Goal: Transaction & Acquisition: Purchase product/service

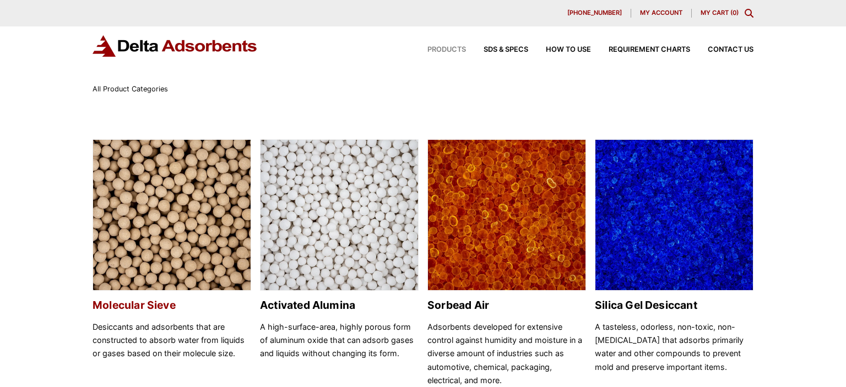
click at [214, 195] on img at bounding box center [172, 216] width 158 height 152
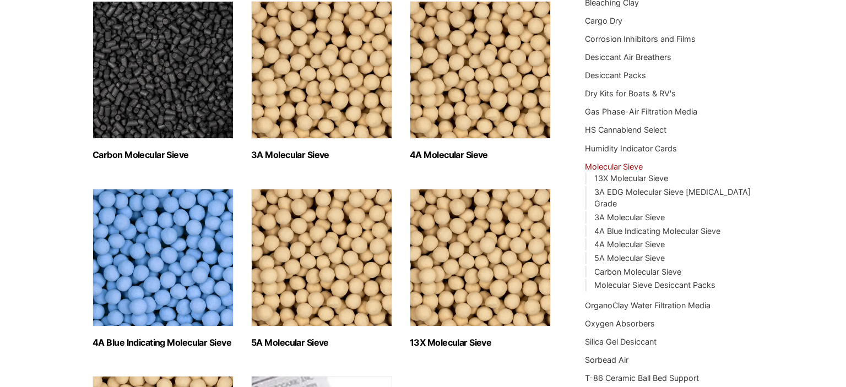
scroll to position [184, 0]
click at [357, 235] on img "Visit product category 5A Molecular Sieve" at bounding box center [321, 257] width 141 height 138
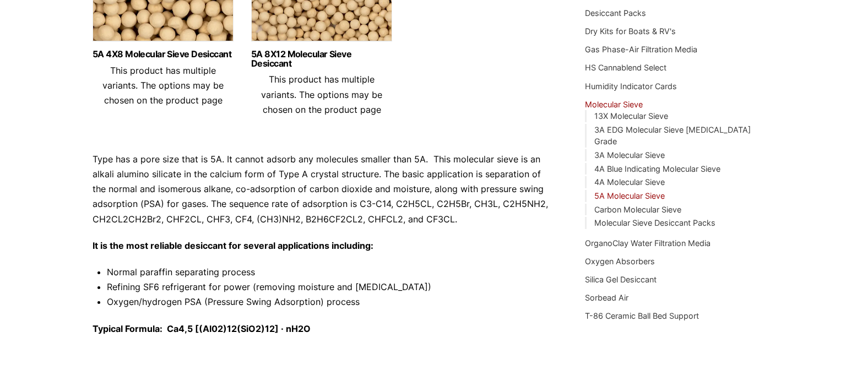
scroll to position [248, 0]
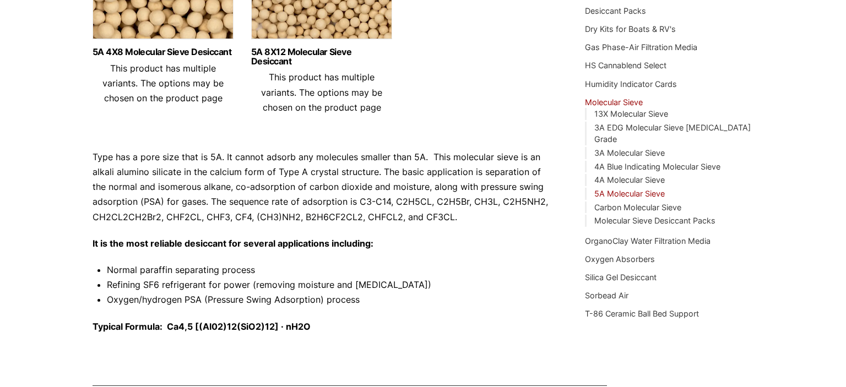
click at [630, 189] on link "5A Molecular Sieve" at bounding box center [630, 193] width 71 height 9
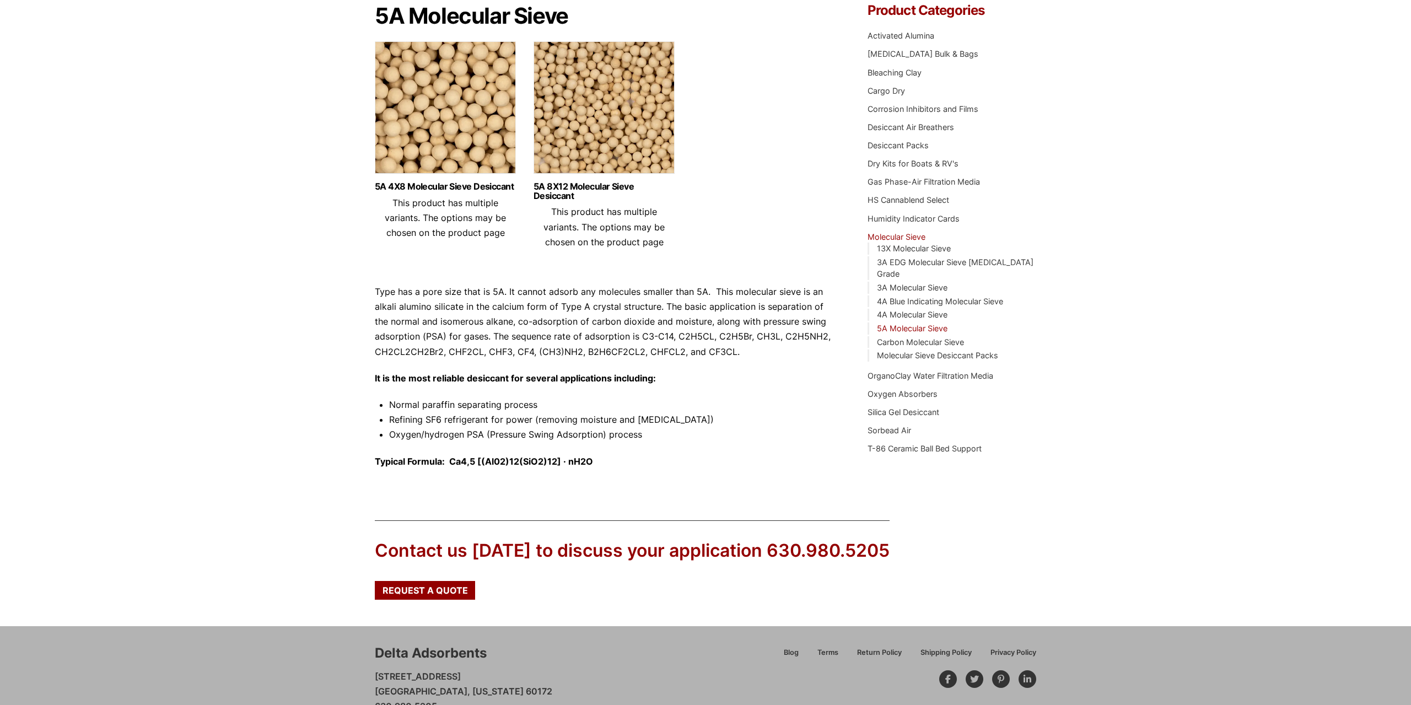
scroll to position [98, 0]
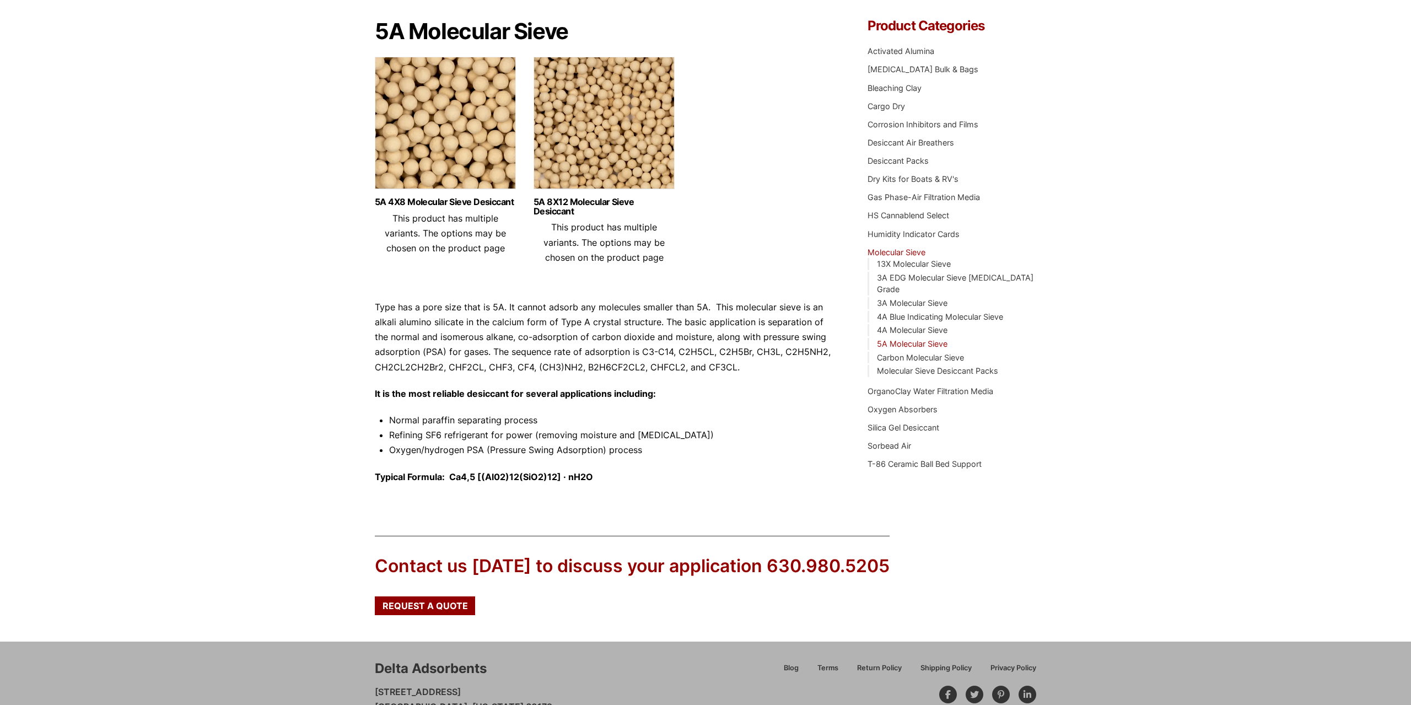
click at [846, 272] on li "3A EDG Molecular Sieve [MEDICAL_DATA] Grade" at bounding box center [951, 284] width 169 height 24
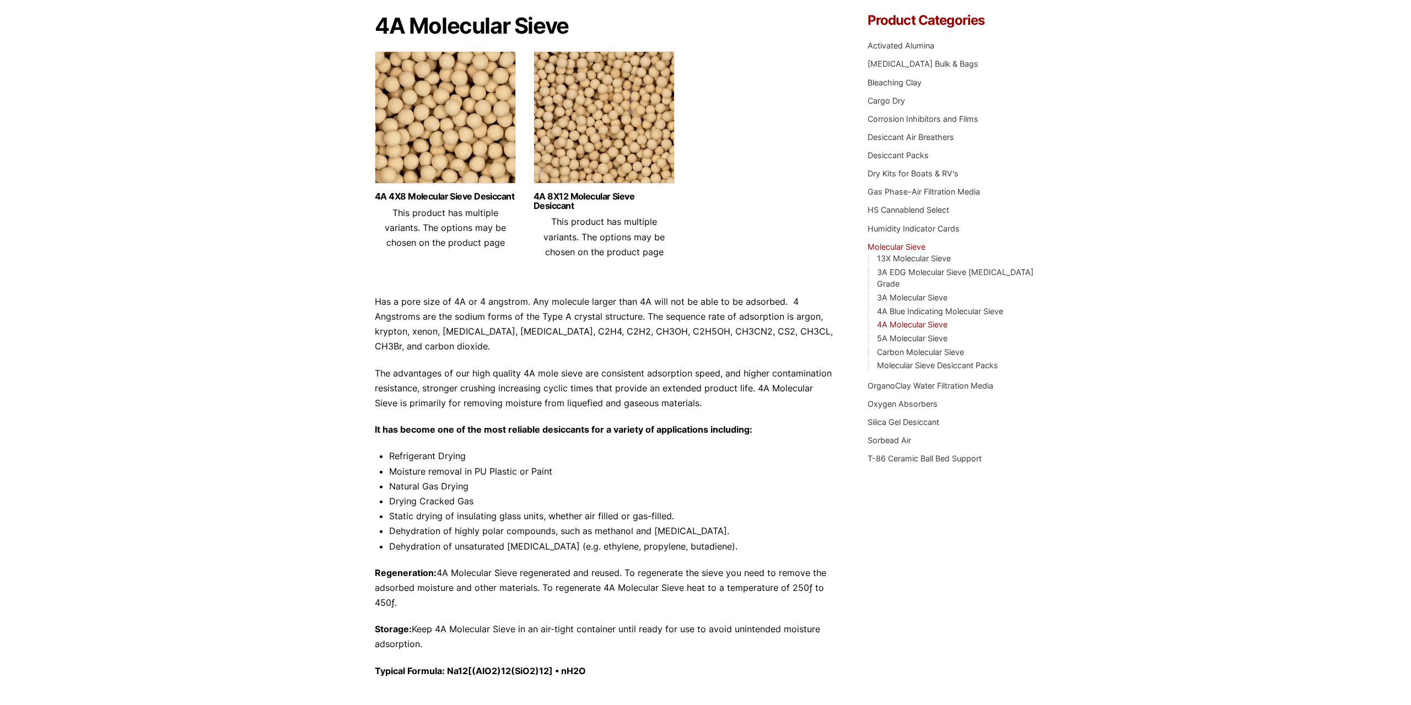
scroll to position [229, 0]
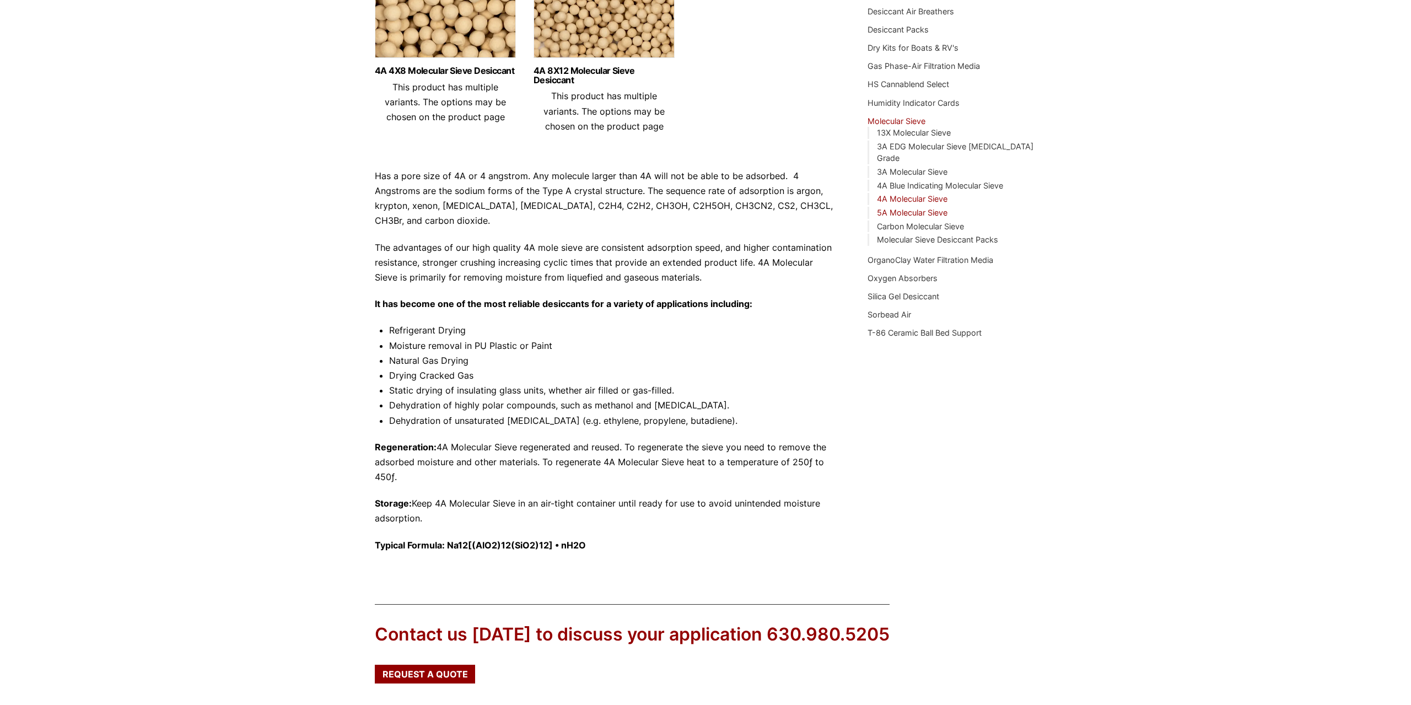
click at [897, 208] on link "5A Molecular Sieve" at bounding box center [912, 212] width 71 height 9
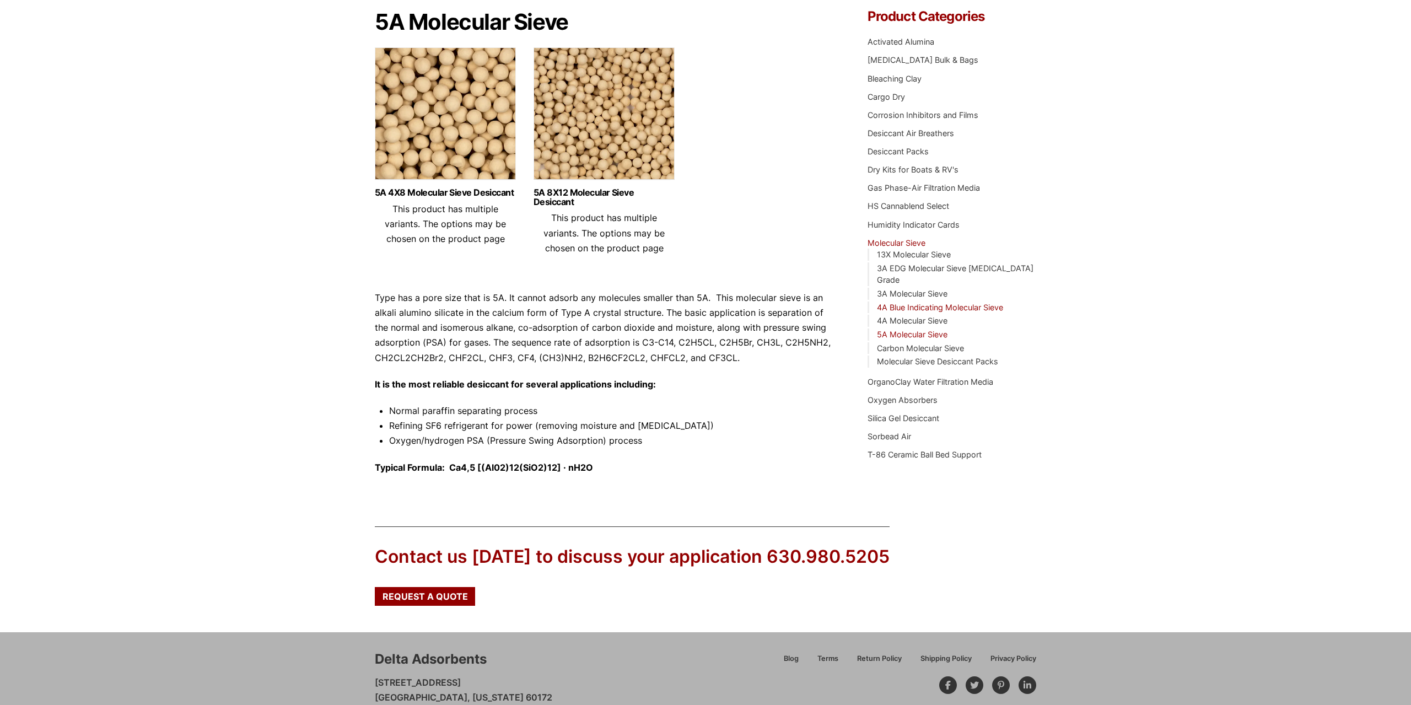
scroll to position [155, 0]
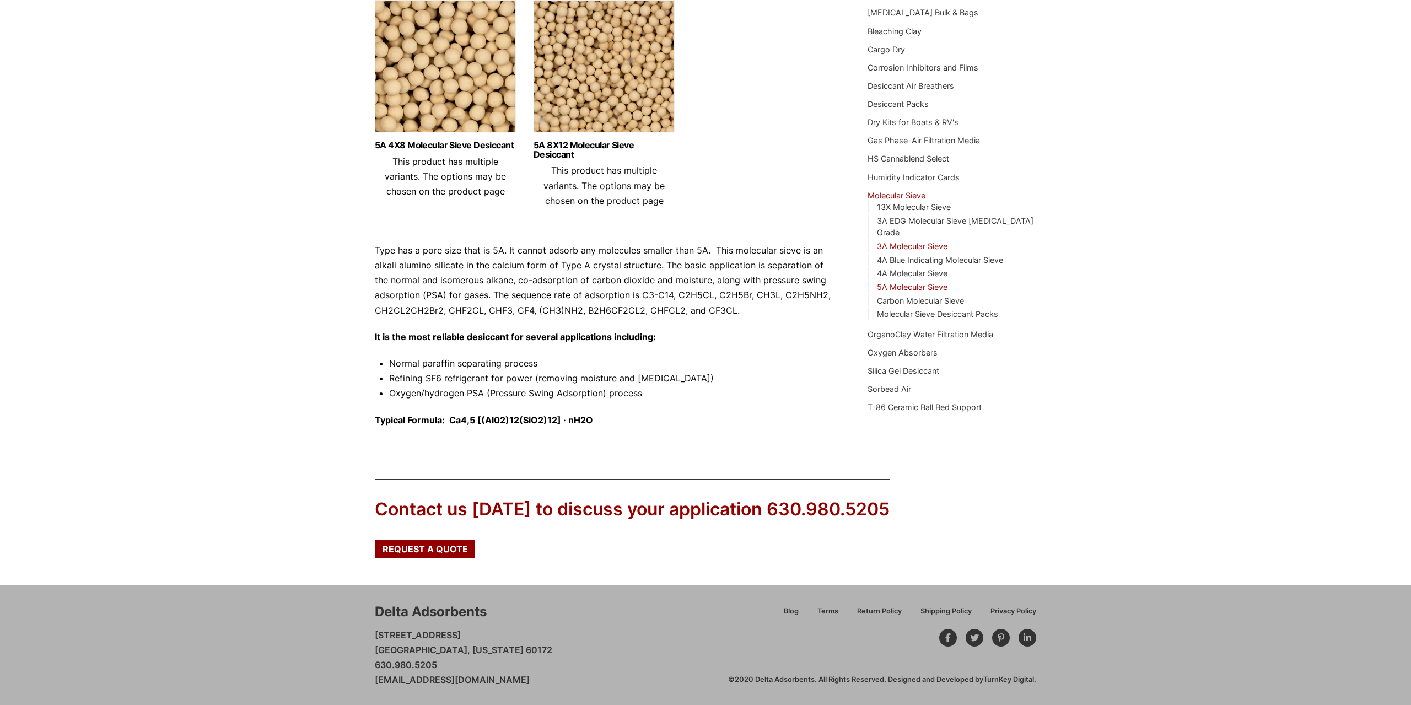
click at [931, 241] on link "3A Molecular Sieve" at bounding box center [912, 245] width 71 height 9
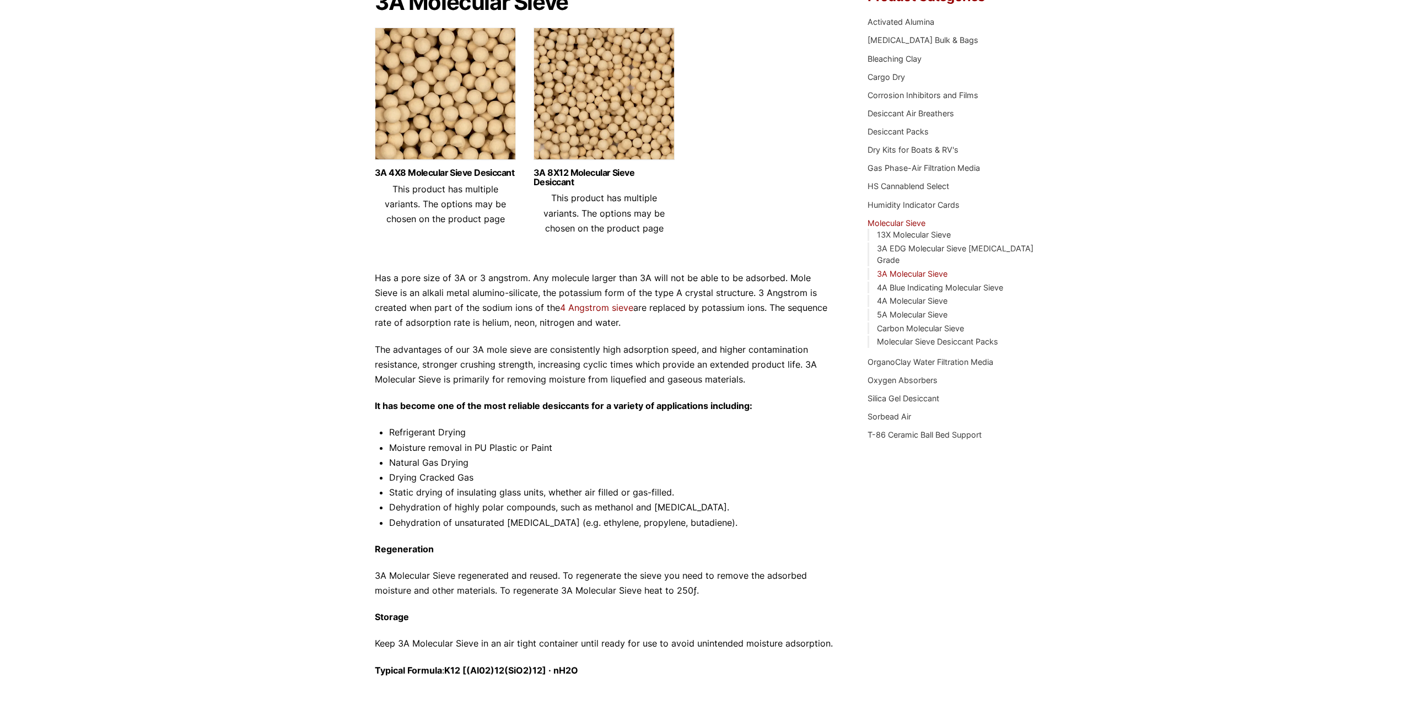
scroll to position [344, 0]
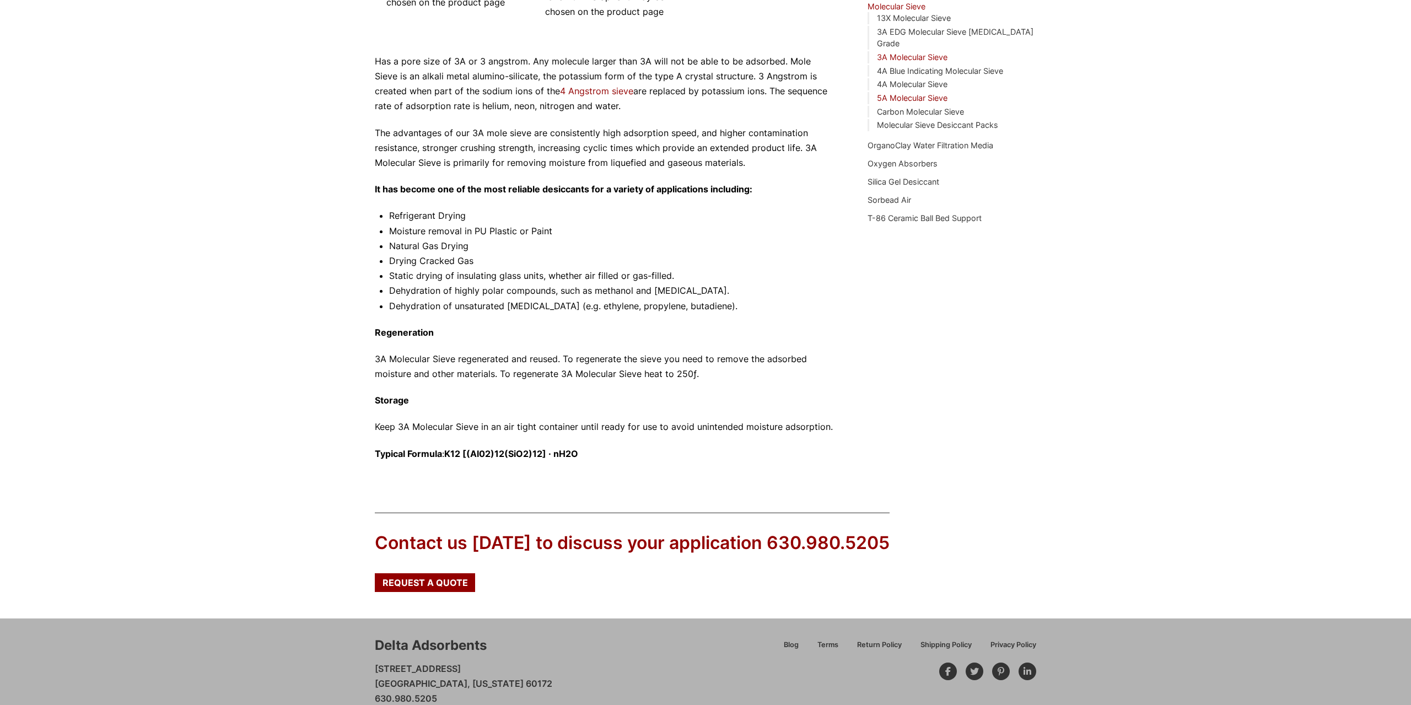
click at [922, 93] on link "5A Molecular Sieve" at bounding box center [912, 97] width 71 height 9
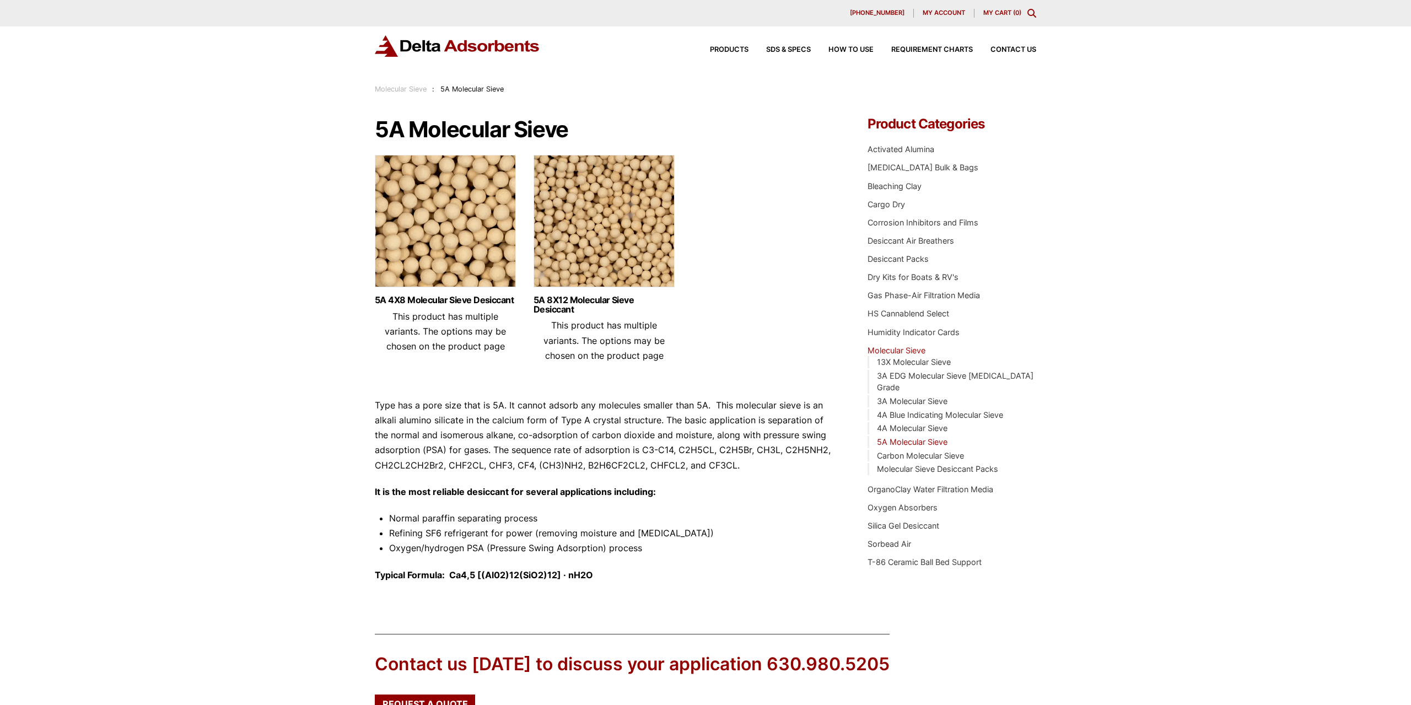
click at [612, 207] on img at bounding box center [603, 224] width 141 height 138
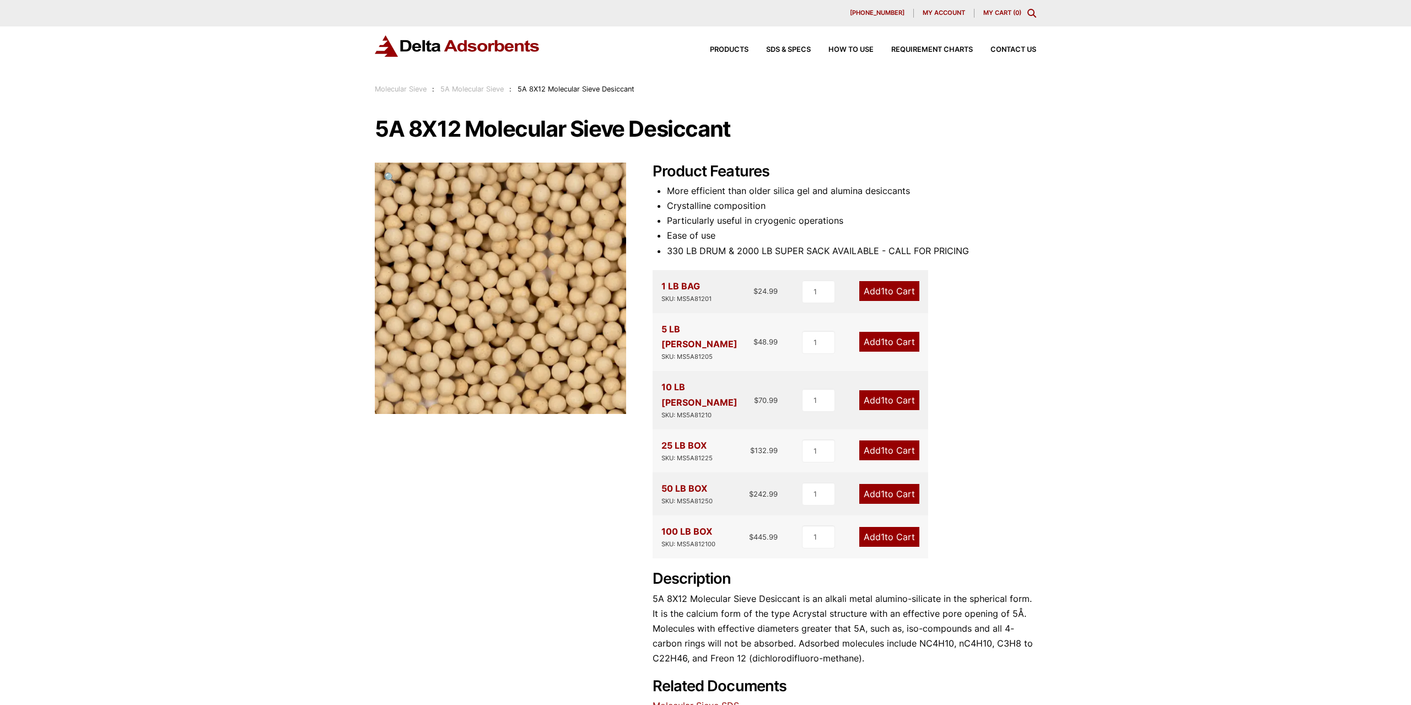
click at [960, 15] on span "My account" at bounding box center [943, 13] width 42 height 6
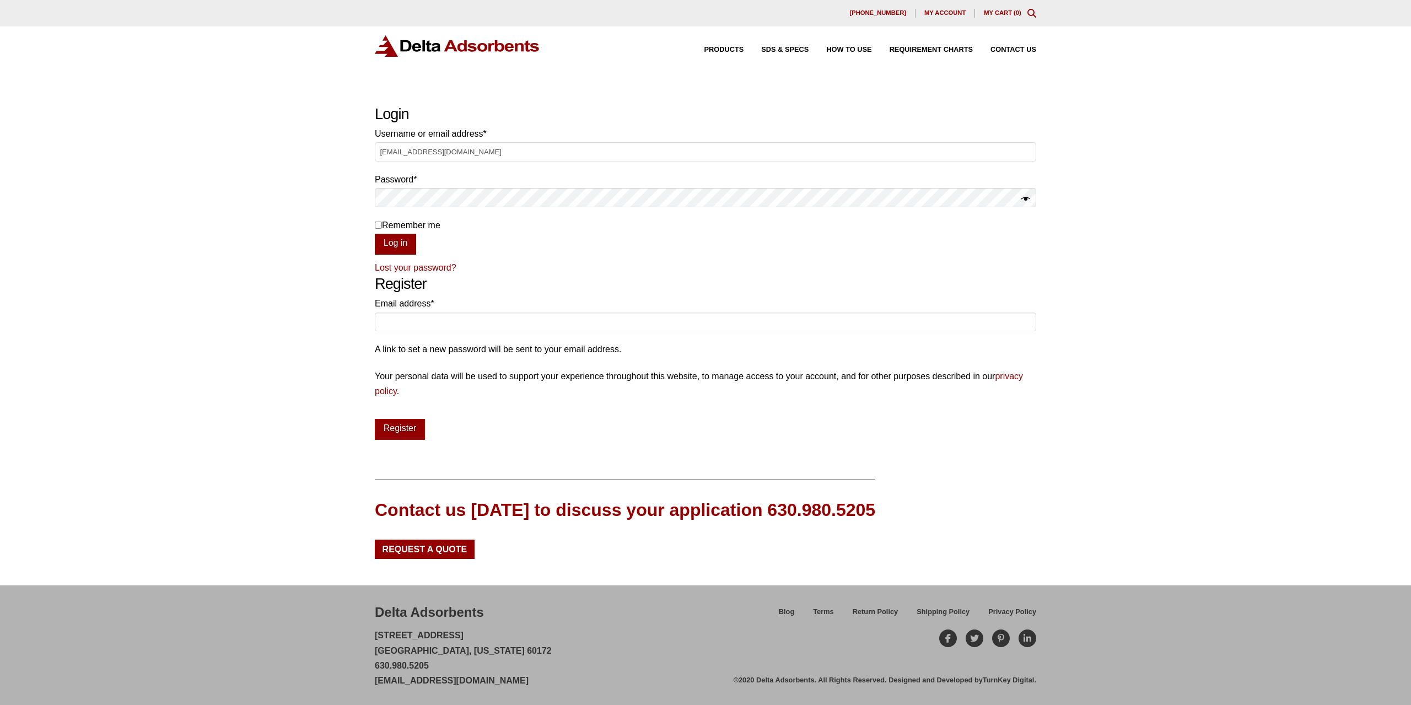
click at [385, 243] on button "Log in" at bounding box center [395, 244] width 41 height 21
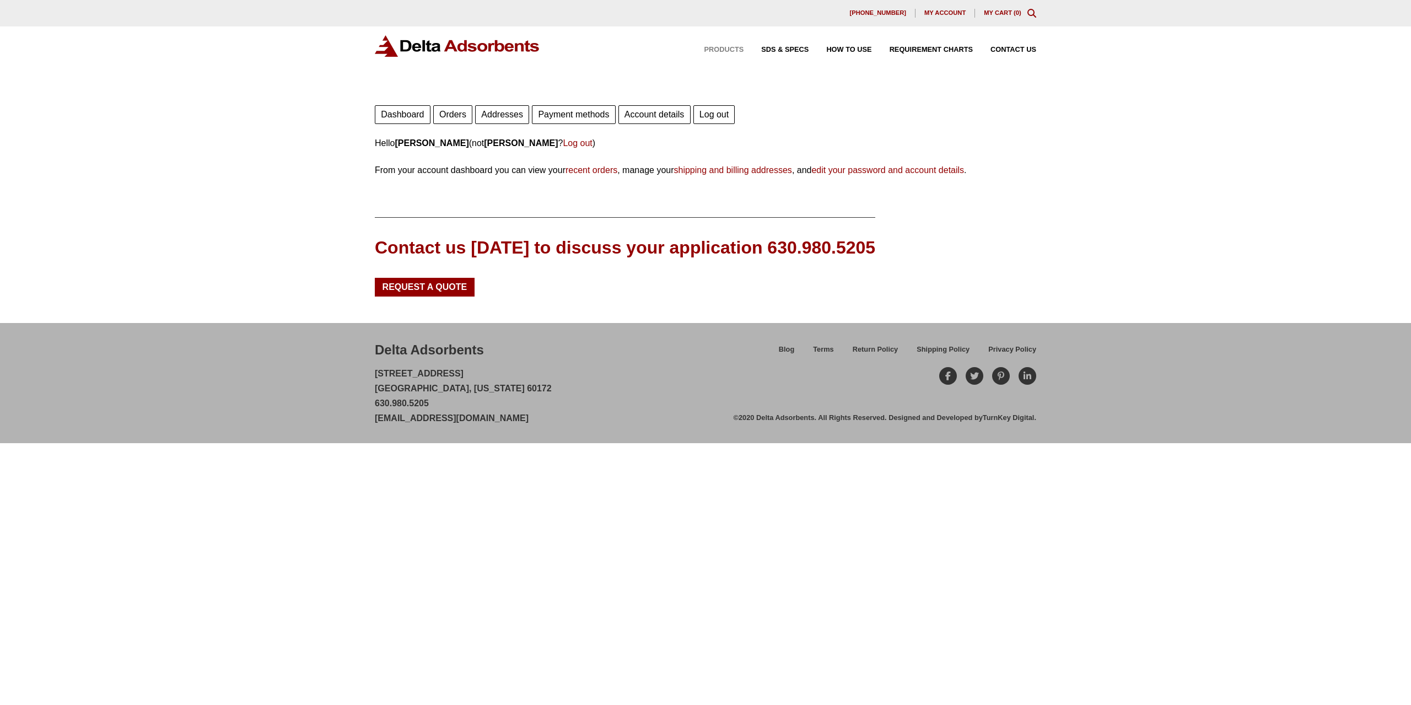
click at [715, 47] on span "Products" at bounding box center [724, 49] width 40 height 7
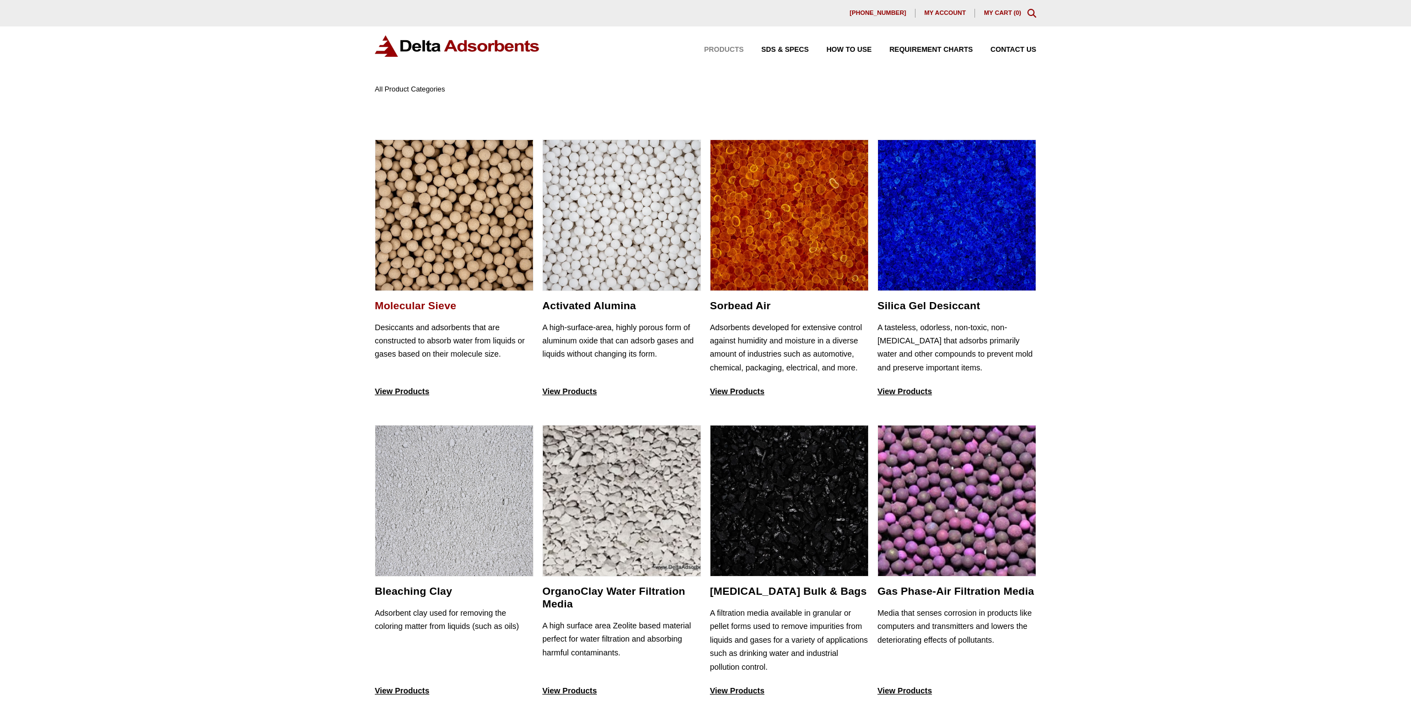
click at [468, 261] on img at bounding box center [454, 216] width 158 height 152
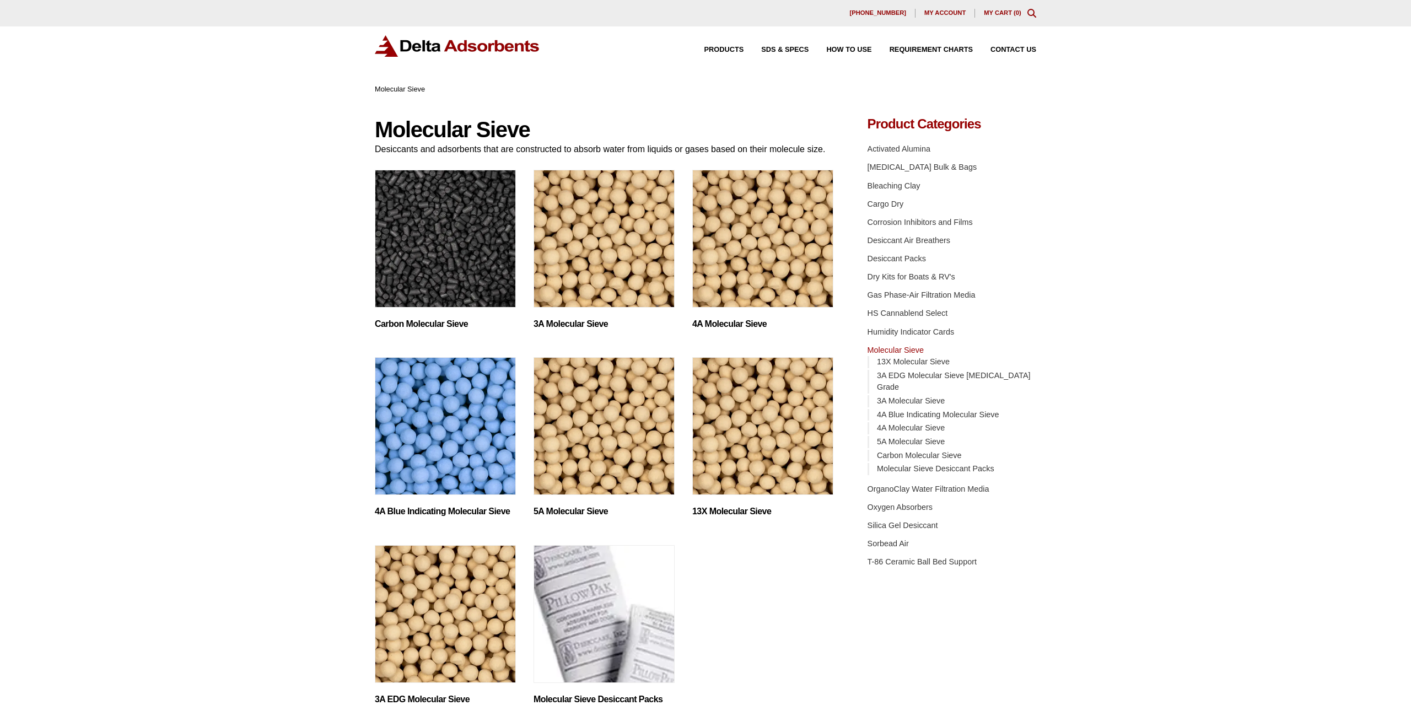
click at [548, 433] on img "Visit product category 5A Molecular Sieve" at bounding box center [603, 426] width 141 height 138
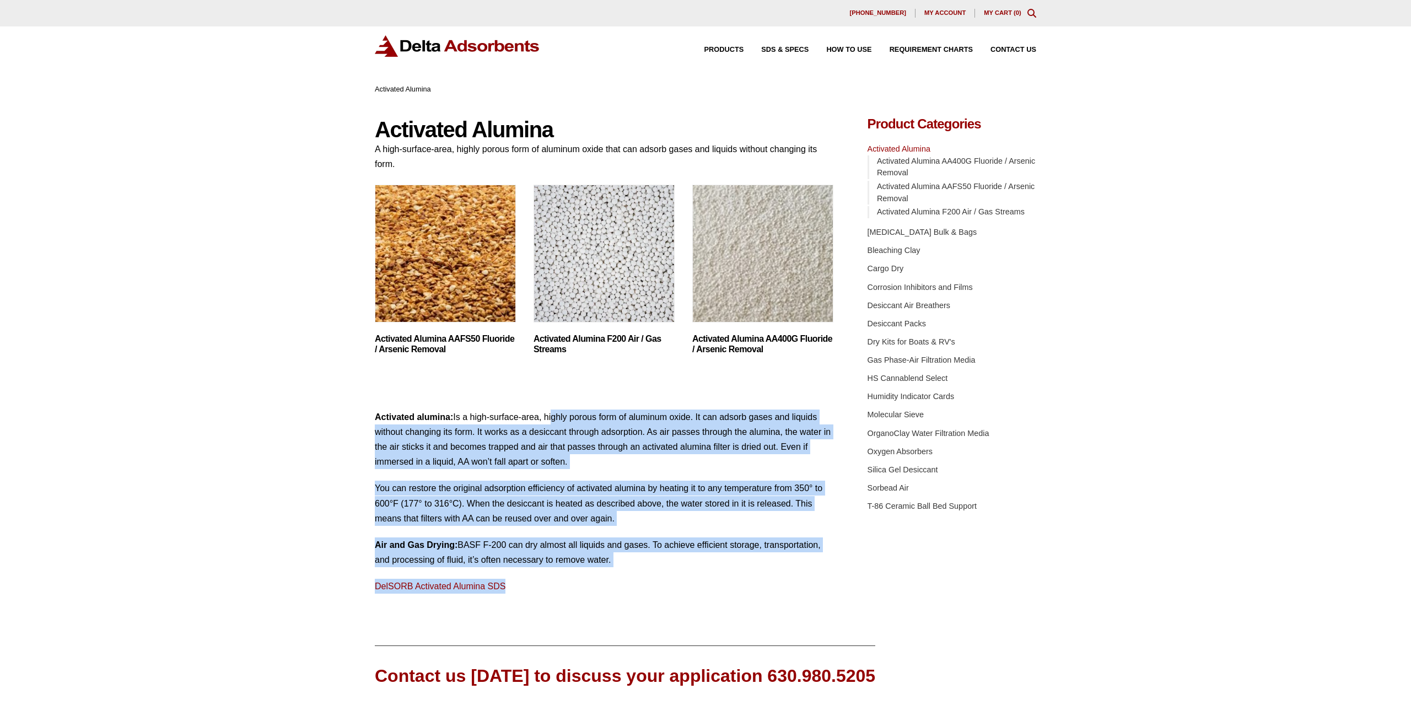
drag, startPoint x: 550, startPoint y: 420, endPoint x: 638, endPoint y: 584, distance: 185.1
click at [638, 584] on div "Activated alumina: Is a high-surface-area, highly porous form of aluminum oxide…" at bounding box center [605, 501] width 460 height 185
click at [638, 581] on p "DelSORB Activated Alumina SDS" at bounding box center [605, 586] width 460 height 15
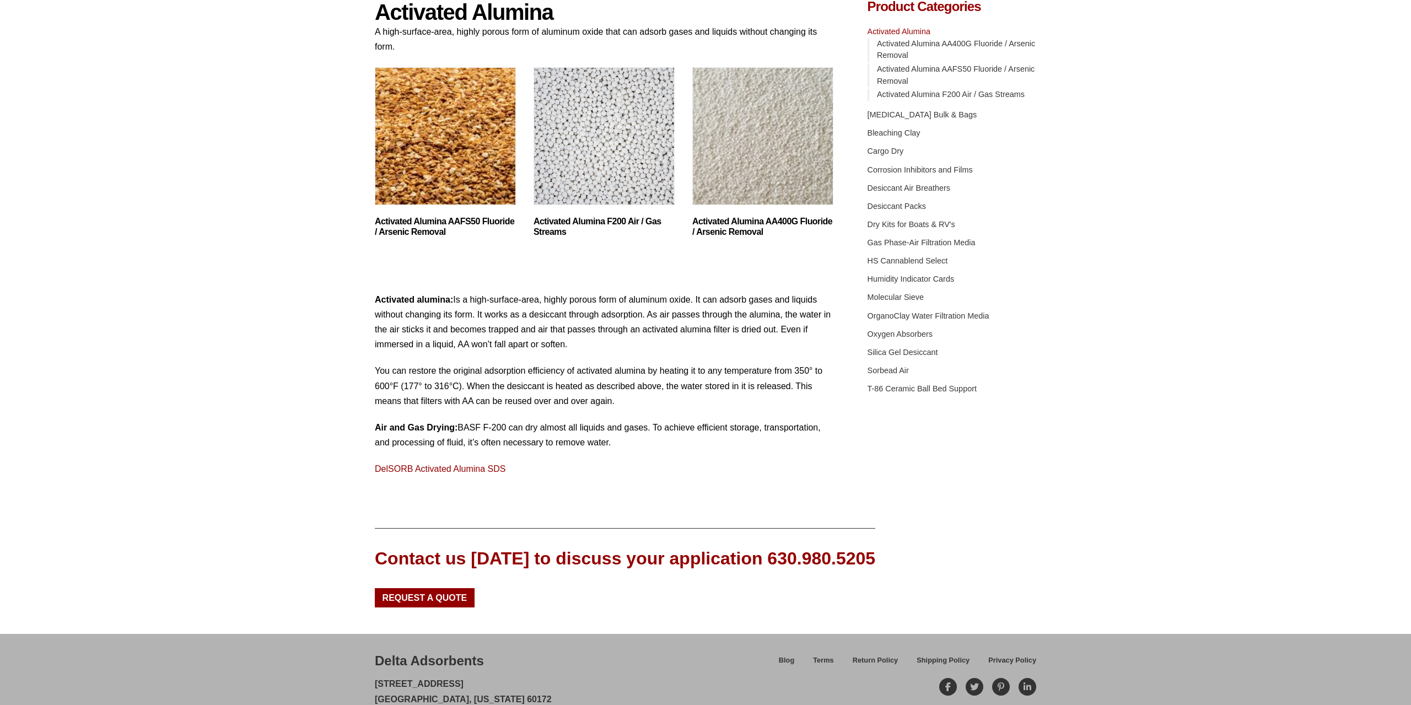
drag, startPoint x: 636, startPoint y: 580, endPoint x: 625, endPoint y: 602, distance: 24.4
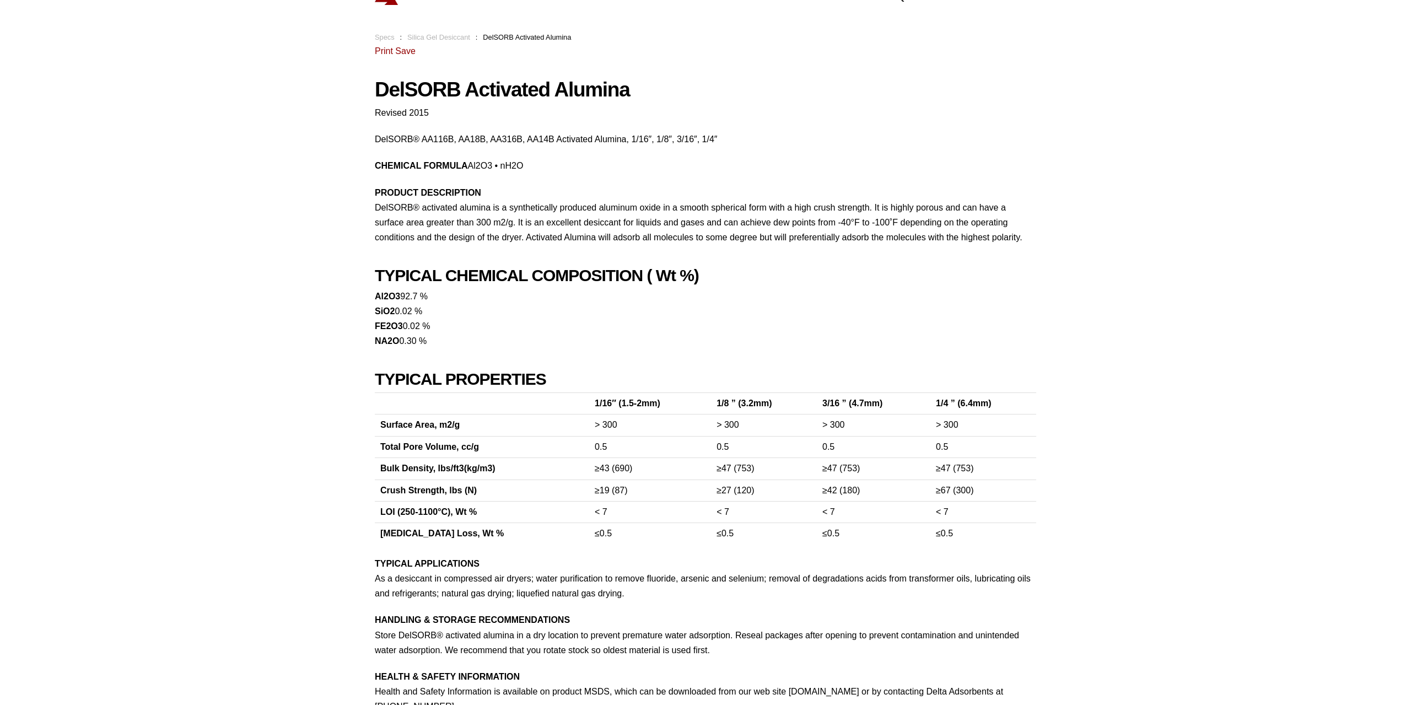
scroll to position [115, 0]
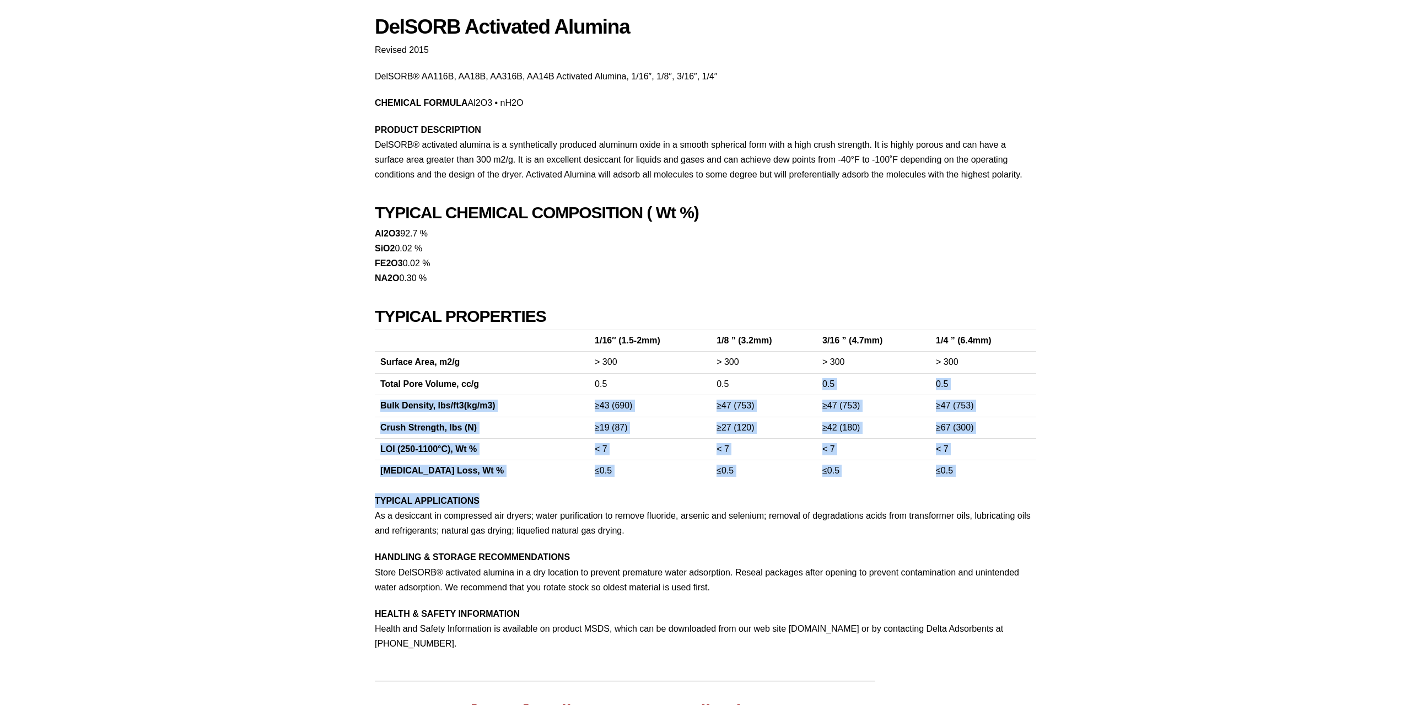
drag, startPoint x: 730, startPoint y: 377, endPoint x: 1066, endPoint y: 489, distance: 354.2
click at [1066, 489] on div "Our website has detected that you are using an outdated browser that will preve…" at bounding box center [705, 395] width 1411 height 1021
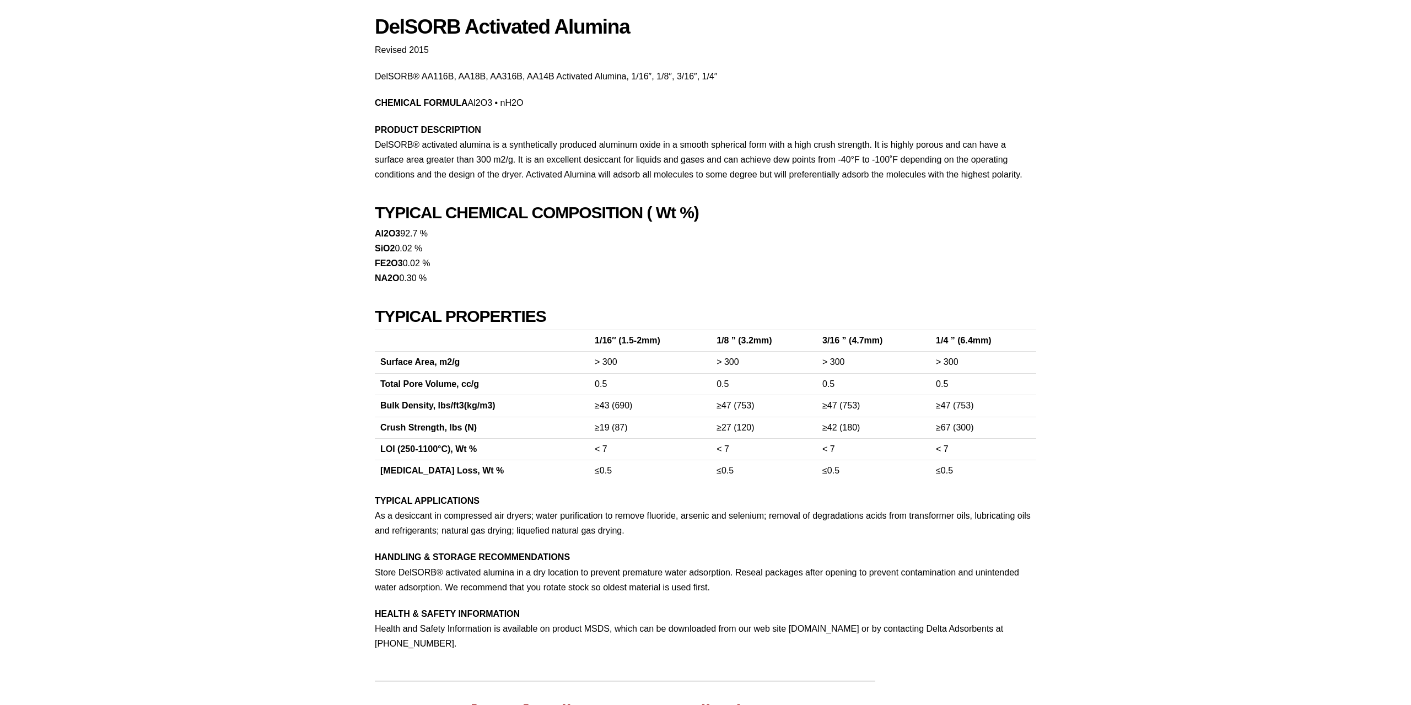
click at [1065, 482] on div "Our website has detected that you are using an outdated browser that will preve…" at bounding box center [705, 395] width 1411 height 1021
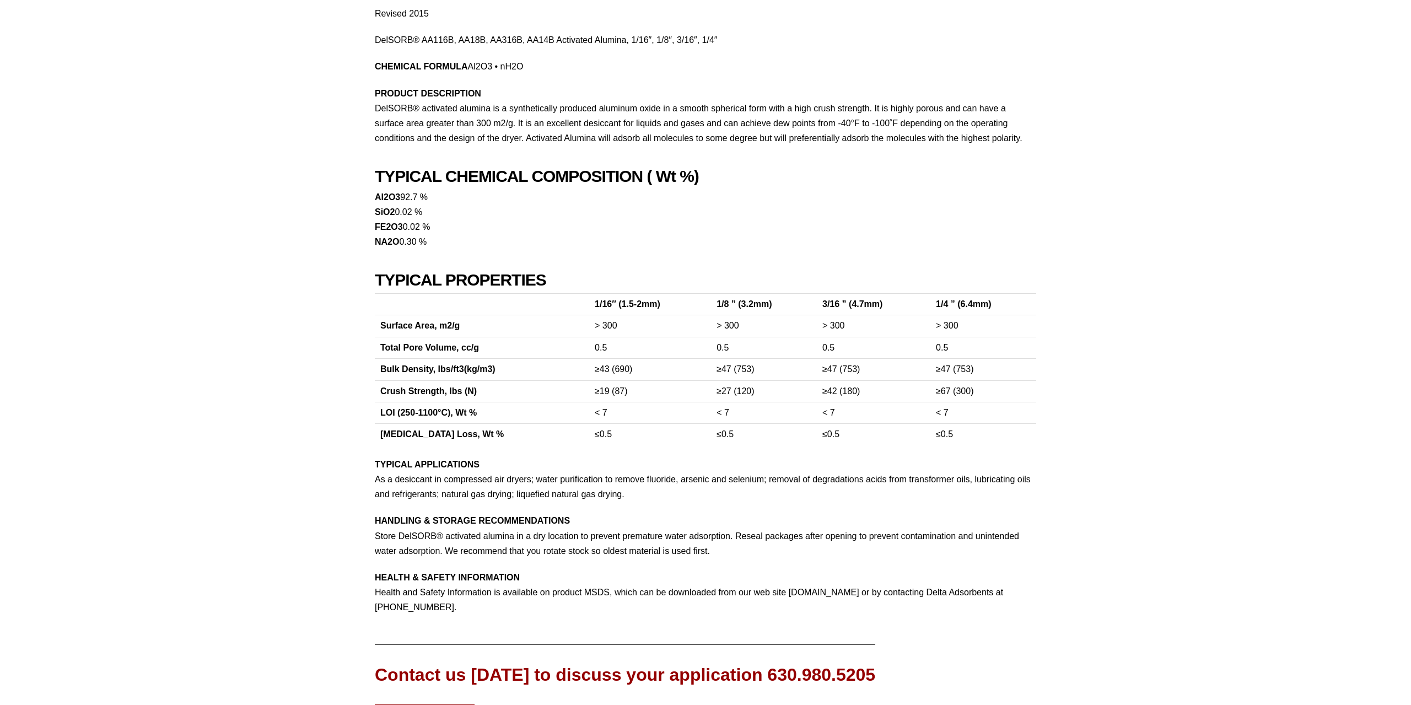
scroll to position [172, 0]
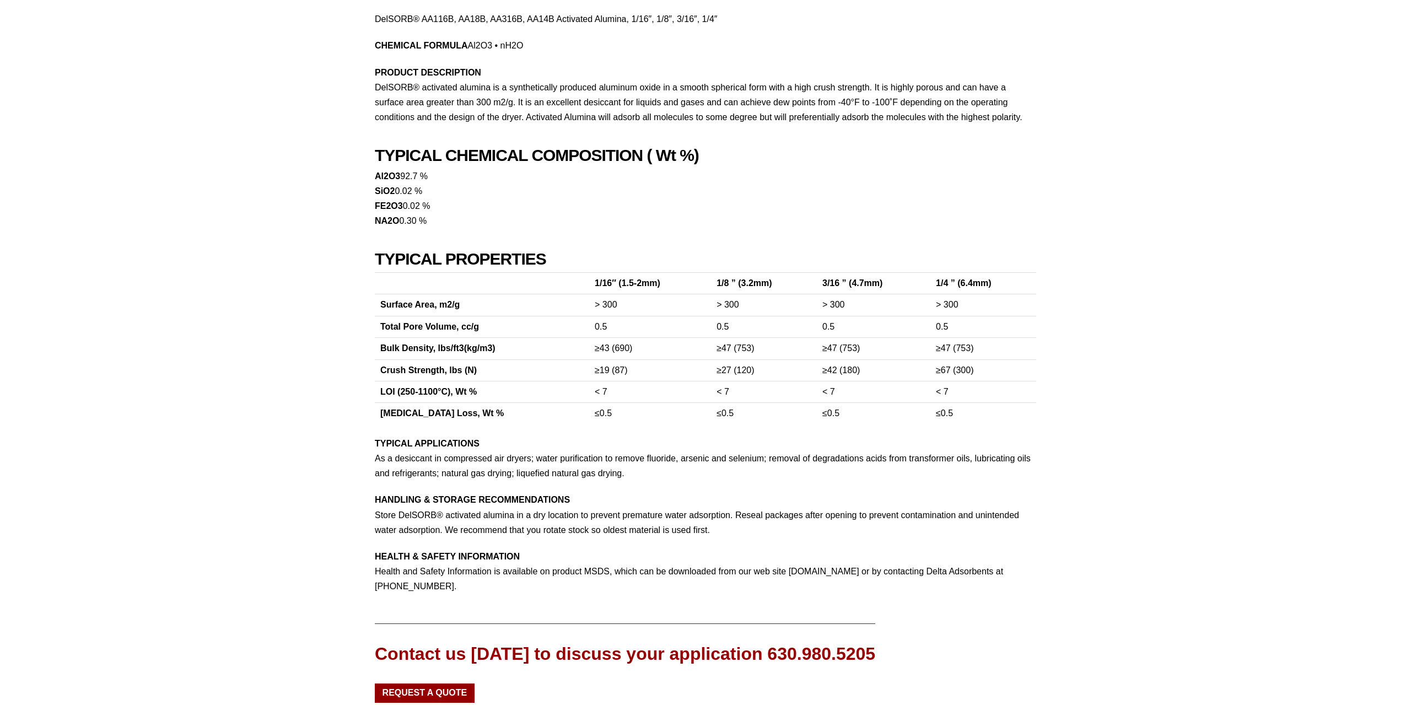
drag, startPoint x: 1062, startPoint y: 481, endPoint x: 1057, endPoint y: 512, distance: 31.3
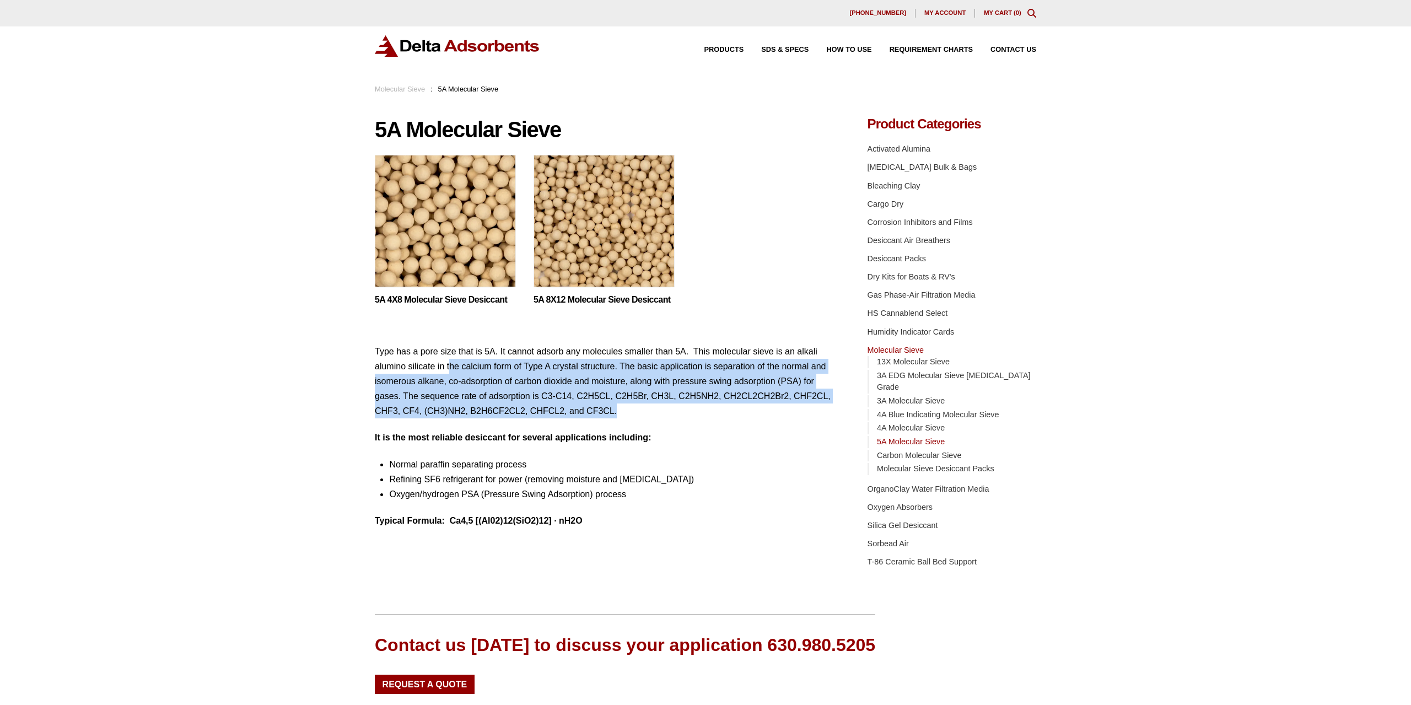
drag, startPoint x: 450, startPoint y: 365, endPoint x: 701, endPoint y: 409, distance: 254.6
click at [701, 409] on p "Type has a pore size that is 5A. It cannot adsorb any molecules smaller than 5A…" at bounding box center [605, 381] width 460 height 75
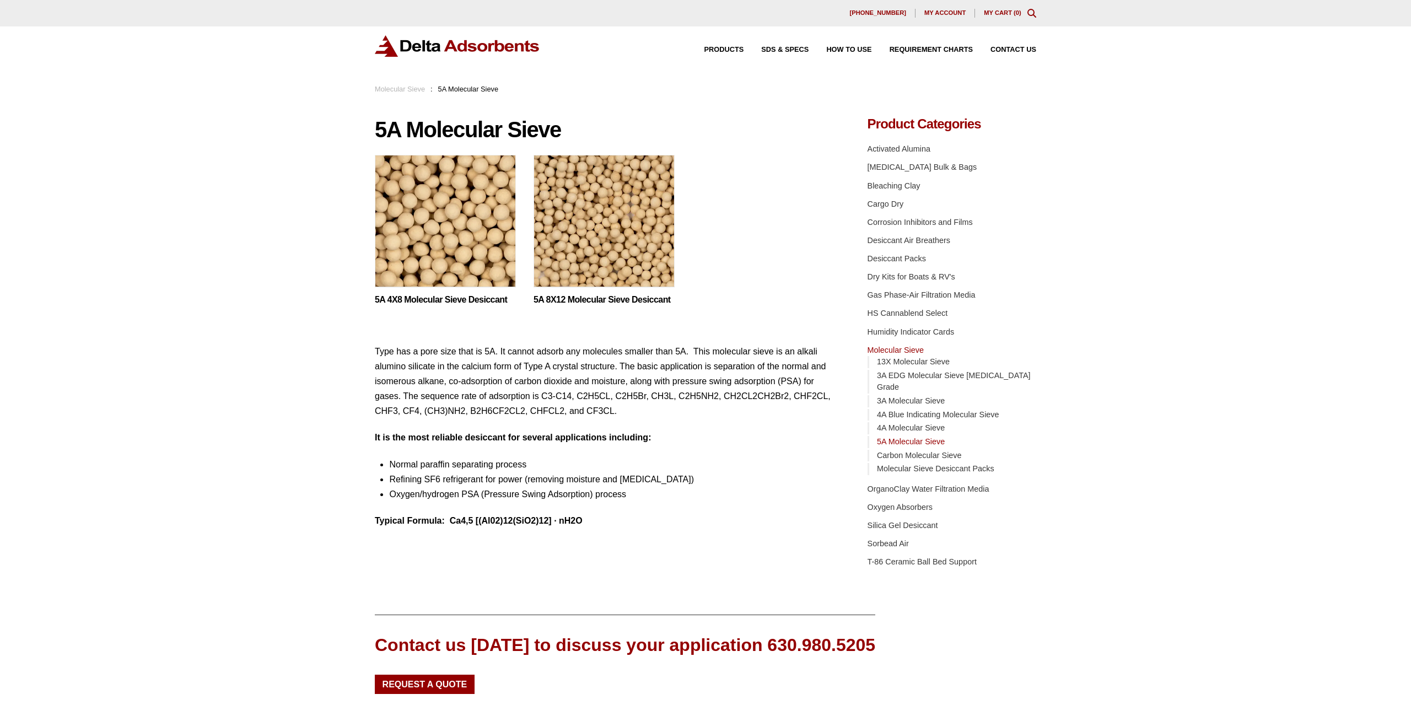
click at [737, 464] on li "Normal paraffin separating process" at bounding box center [611, 464] width 445 height 15
click at [608, 258] on img at bounding box center [603, 224] width 141 height 138
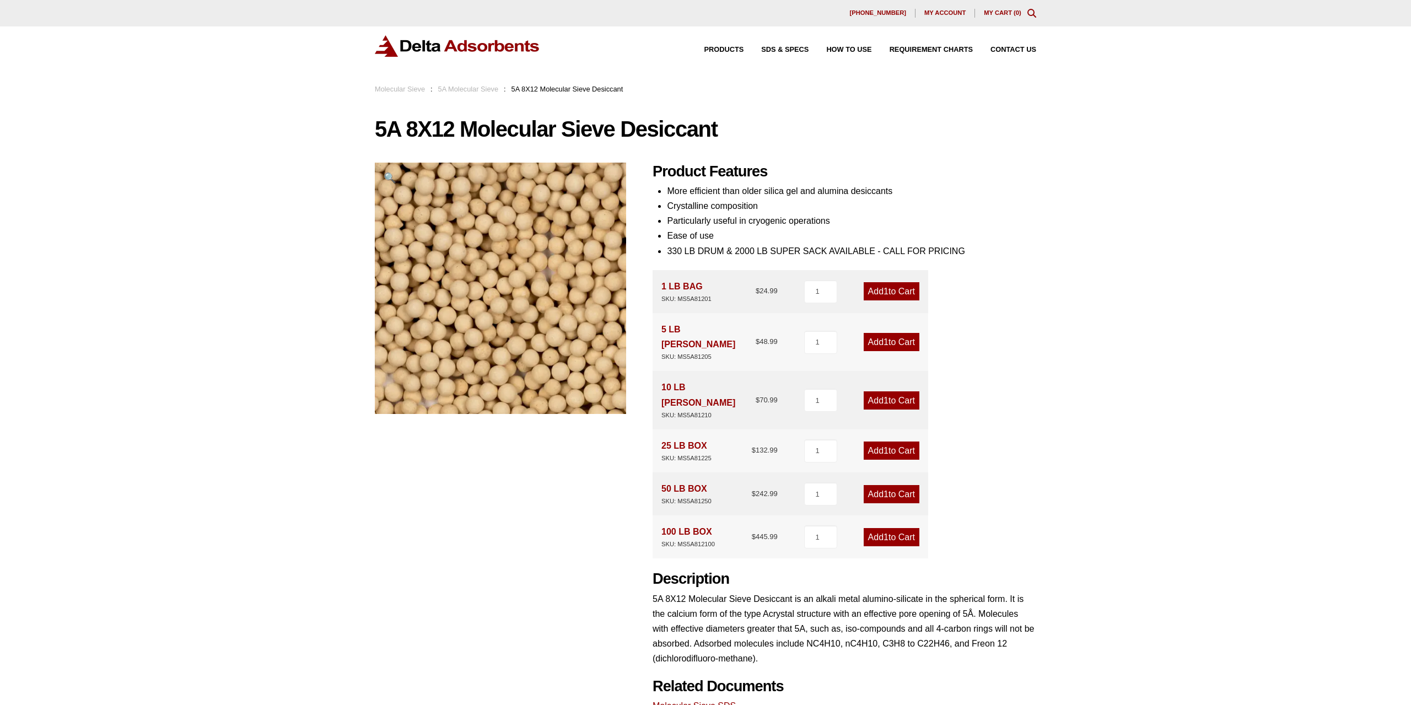
click at [879, 285] on link "Add 1 to Cart" at bounding box center [891, 291] width 56 height 18
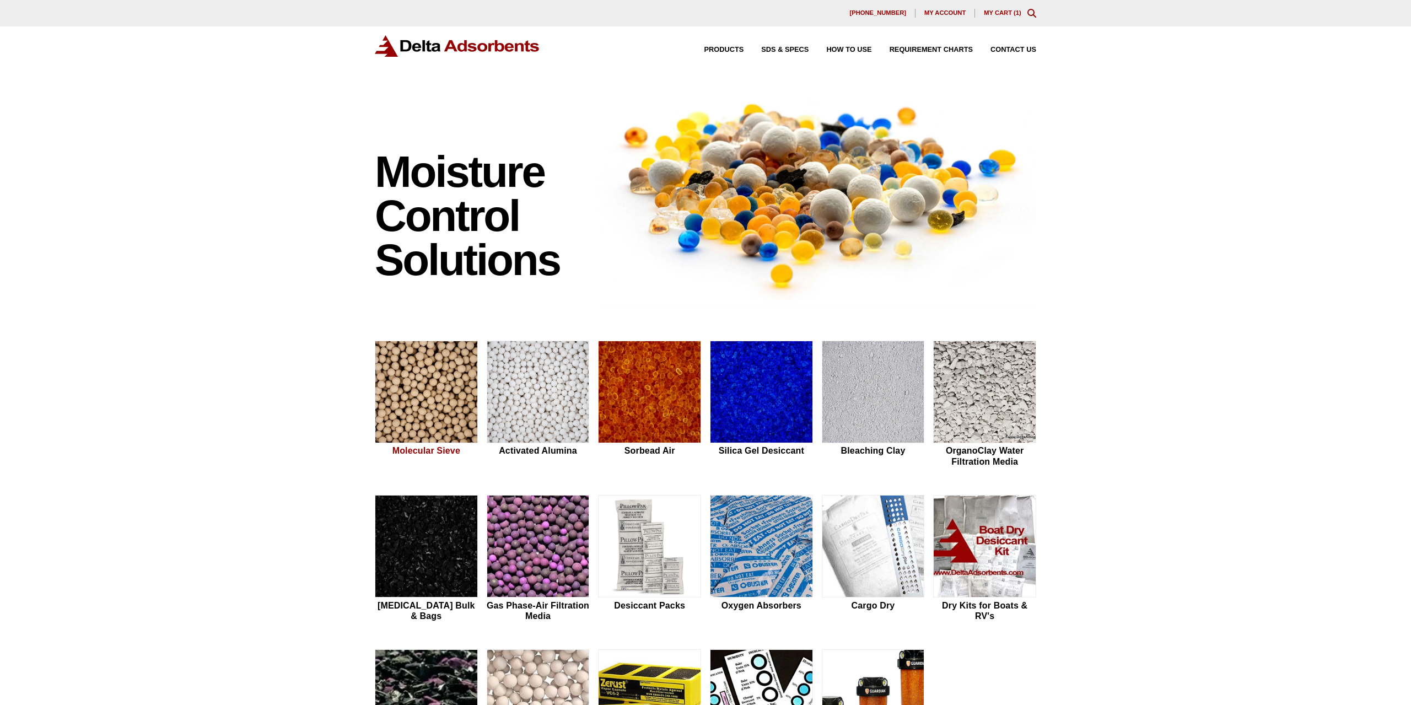
click at [460, 378] on img at bounding box center [426, 392] width 102 height 102
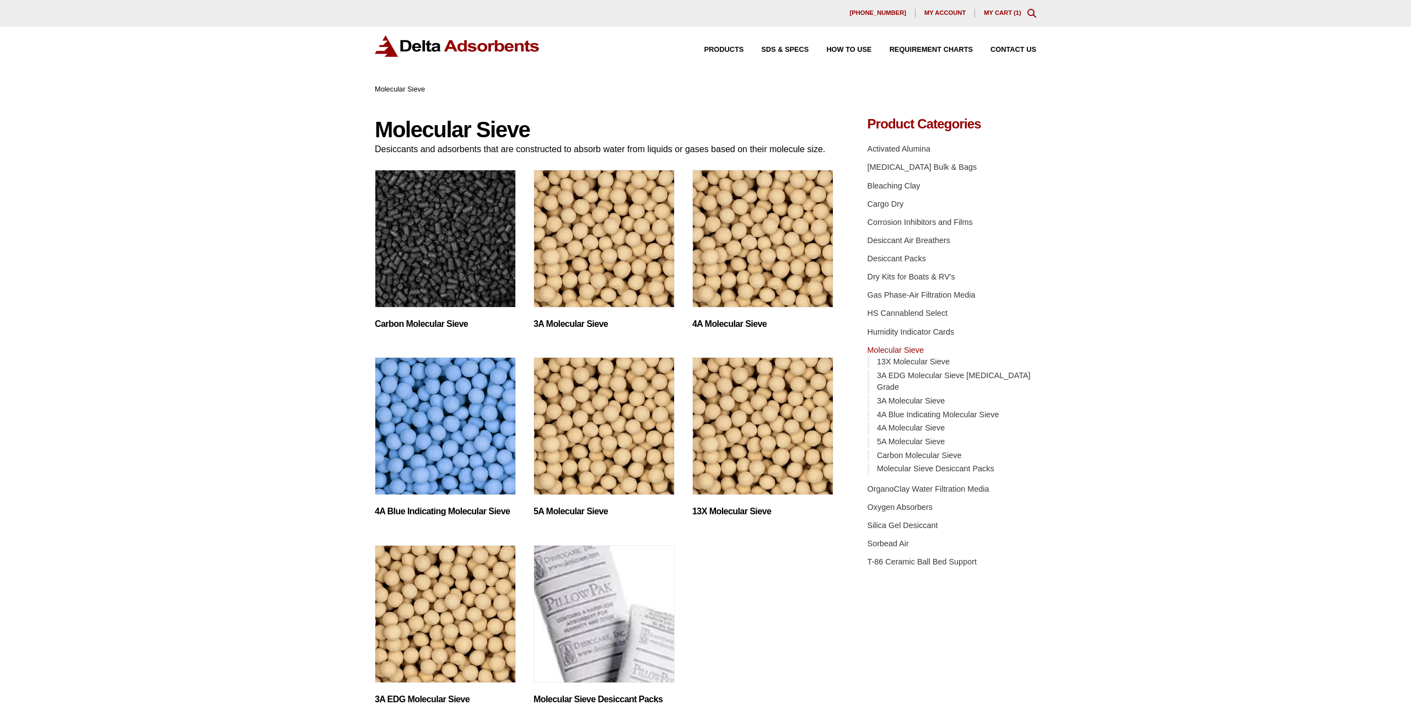
click img "Visit product category 5A Molecular Sieve"
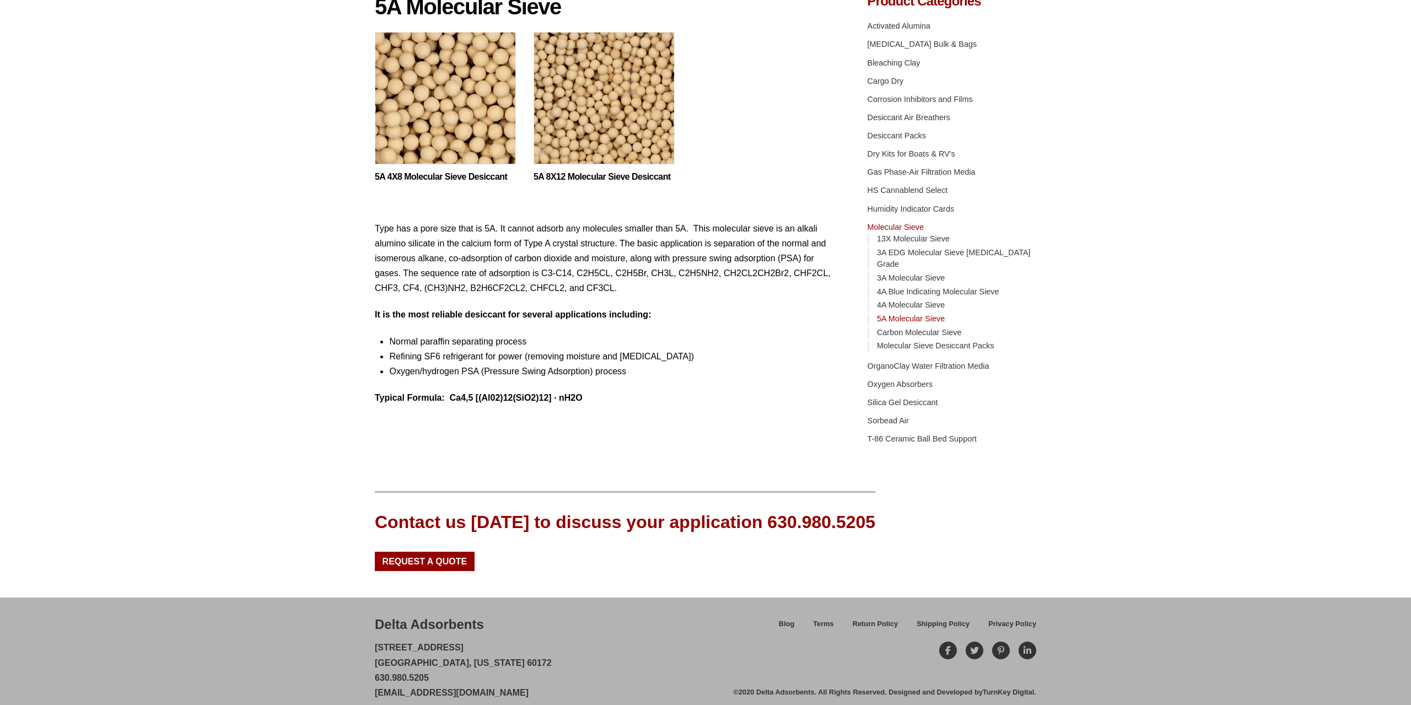
scroll to position [123, 0]
click at [907, 314] on link "5A Molecular Sieve" at bounding box center [911, 318] width 68 height 9
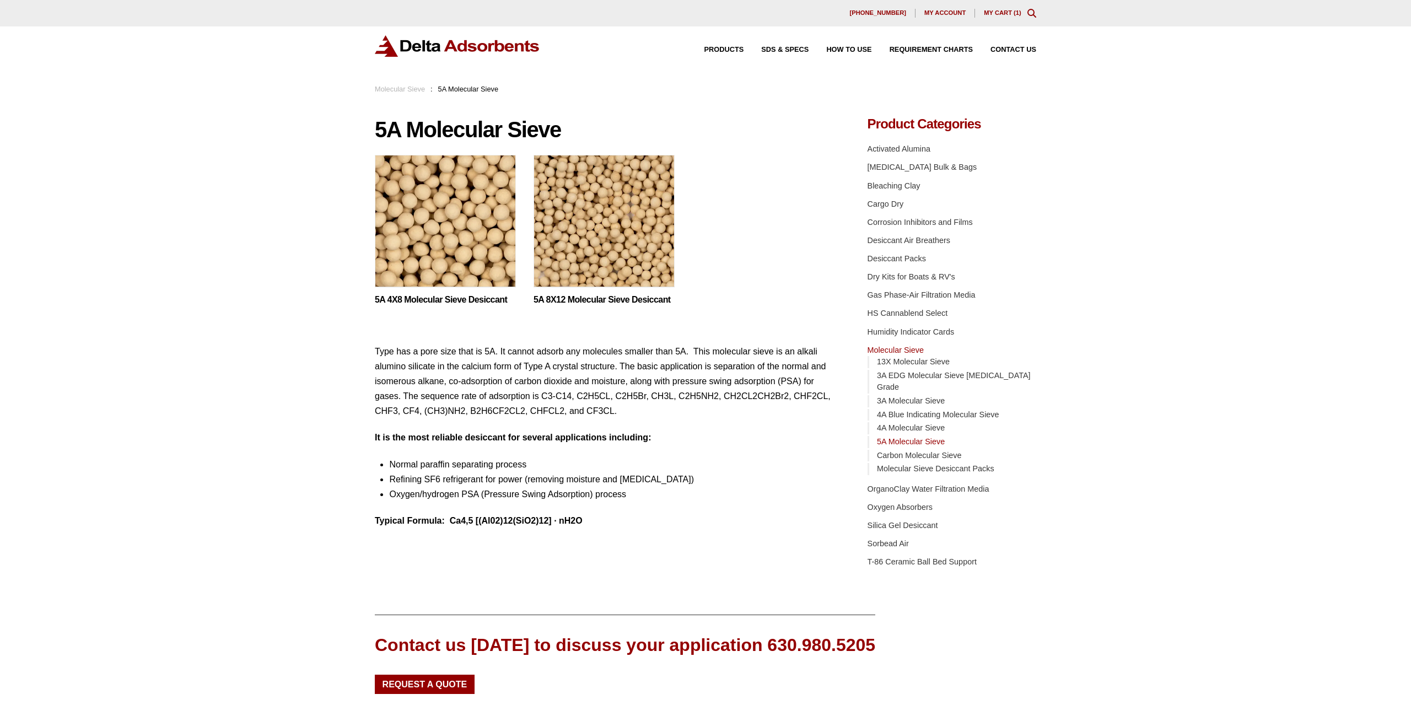
click at [623, 219] on img at bounding box center [603, 224] width 141 height 138
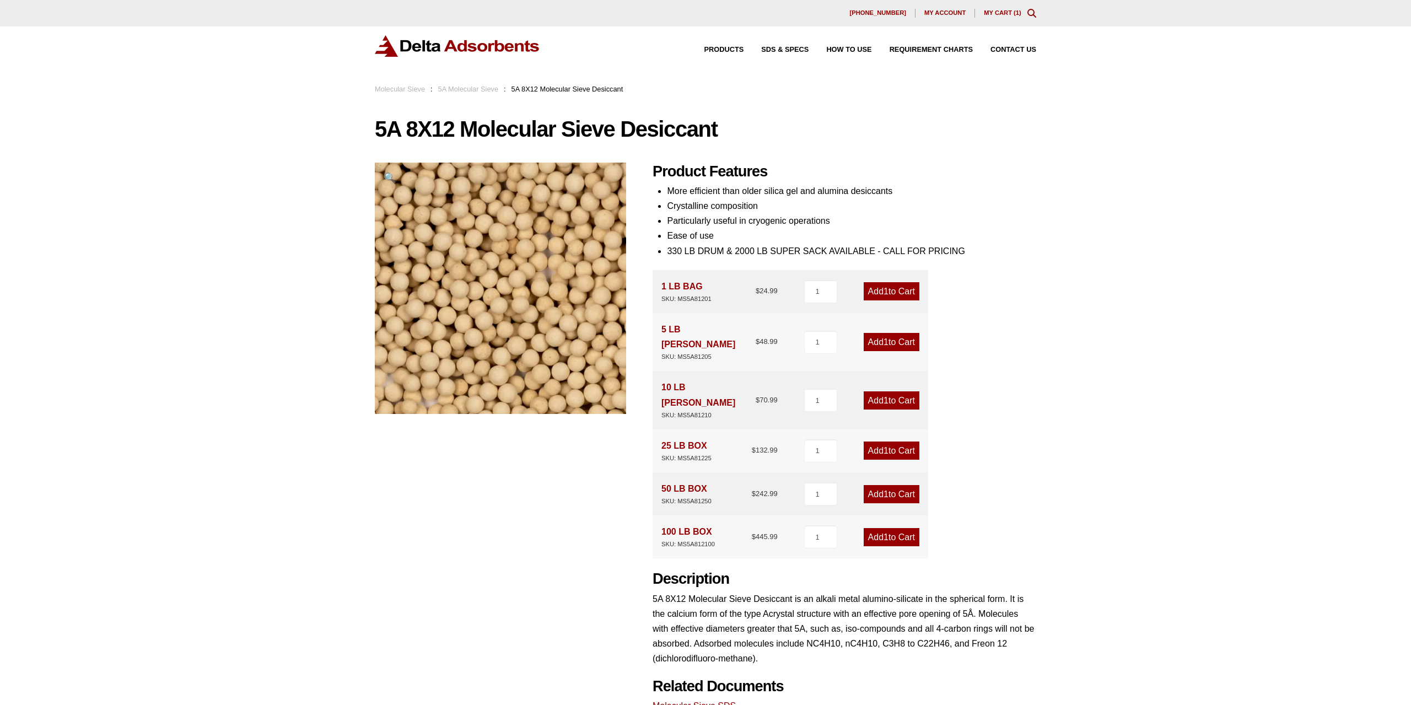
drag, startPoint x: 1003, startPoint y: 7, endPoint x: 996, endPoint y: 17, distance: 12.6
click at [1003, 7] on div "[PHONE_NUMBER] My account My Cart ( 1 )" at bounding box center [705, 13] width 1411 height 26
click at [995, 21] on div "[PHONE_NUMBER] My account My Cart ( 1 )" at bounding box center [705, 13] width 1411 height 26
click at [992, 14] on link "My Cart ( 1 )" at bounding box center [1002, 12] width 37 height 7
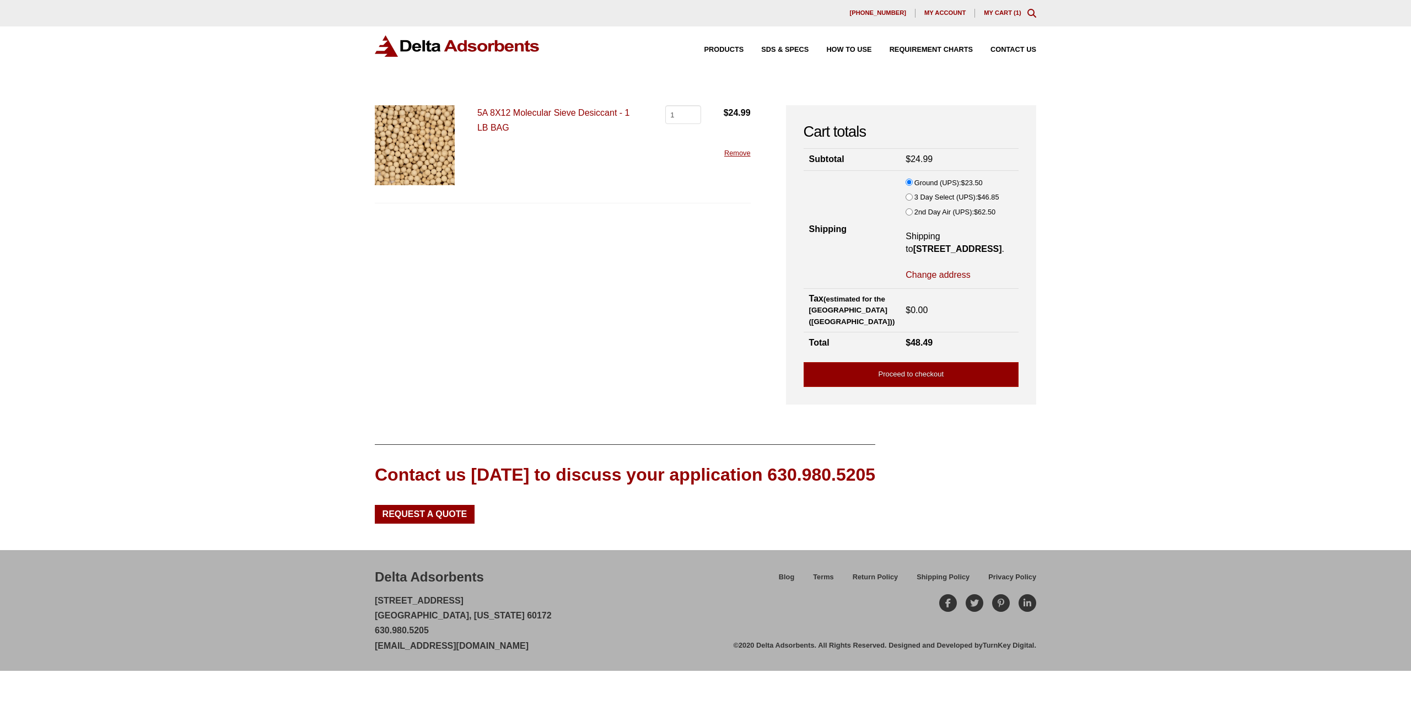
click at [915, 211] on label "2nd Day Air (UPS): $ 62.50" at bounding box center [954, 212] width 81 height 12
click at [912, 211] on input "2nd Day Air (UPS): $ 62.50" at bounding box center [908, 211] width 7 height 7
radio input "true"
click at [1000, 387] on link "Proceed to checkout" at bounding box center [910, 374] width 215 height 25
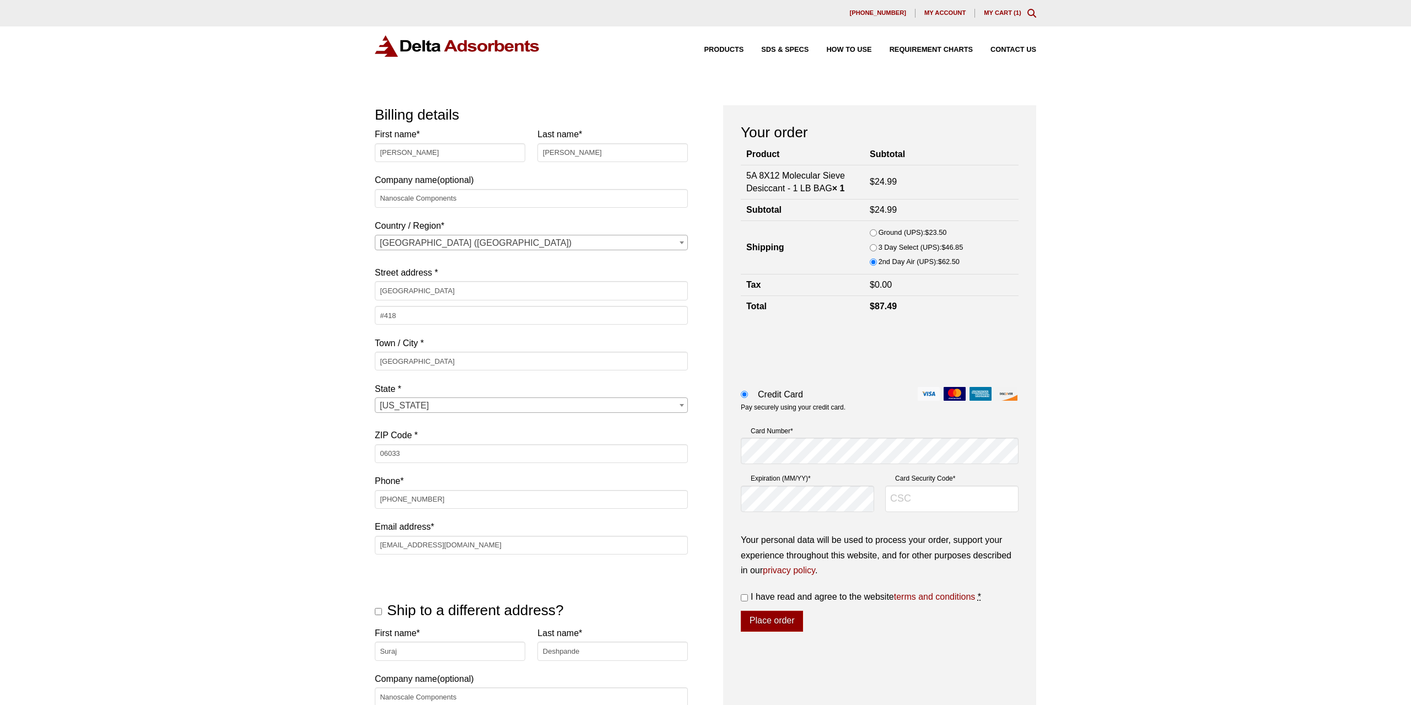
select select "CT"
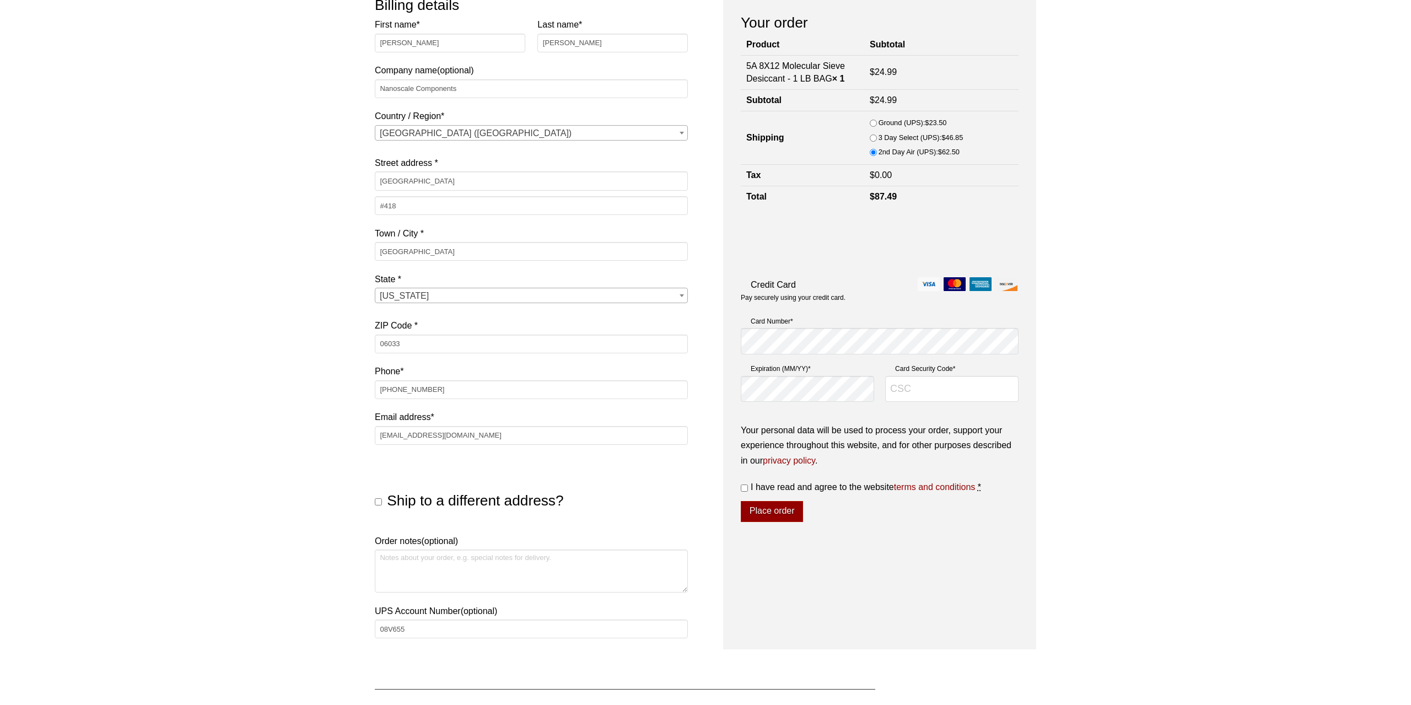
scroll to position [287, 0]
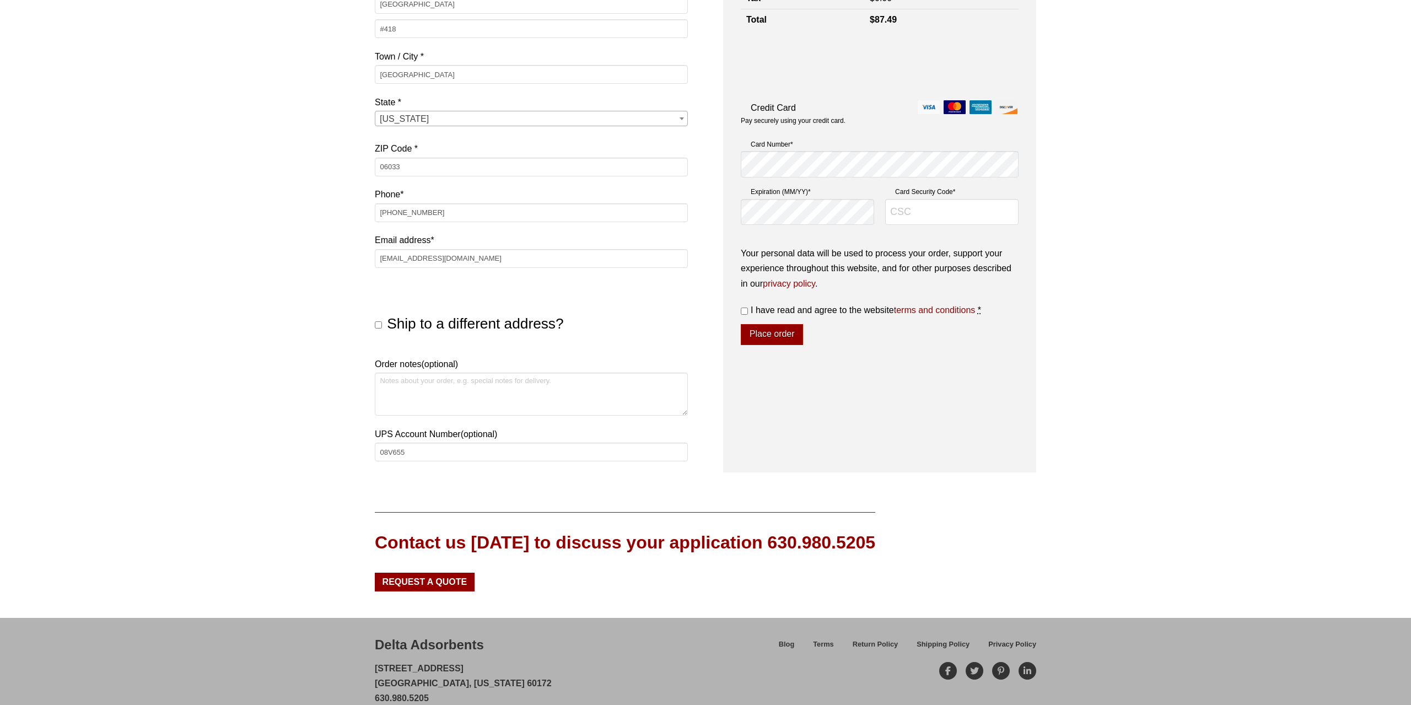
click at [464, 326] on span "Ship to a different address?" at bounding box center [475, 323] width 176 height 17
click at [382, 326] on input "Ship to a different address?" at bounding box center [378, 324] width 7 height 7
checkbox input "true"
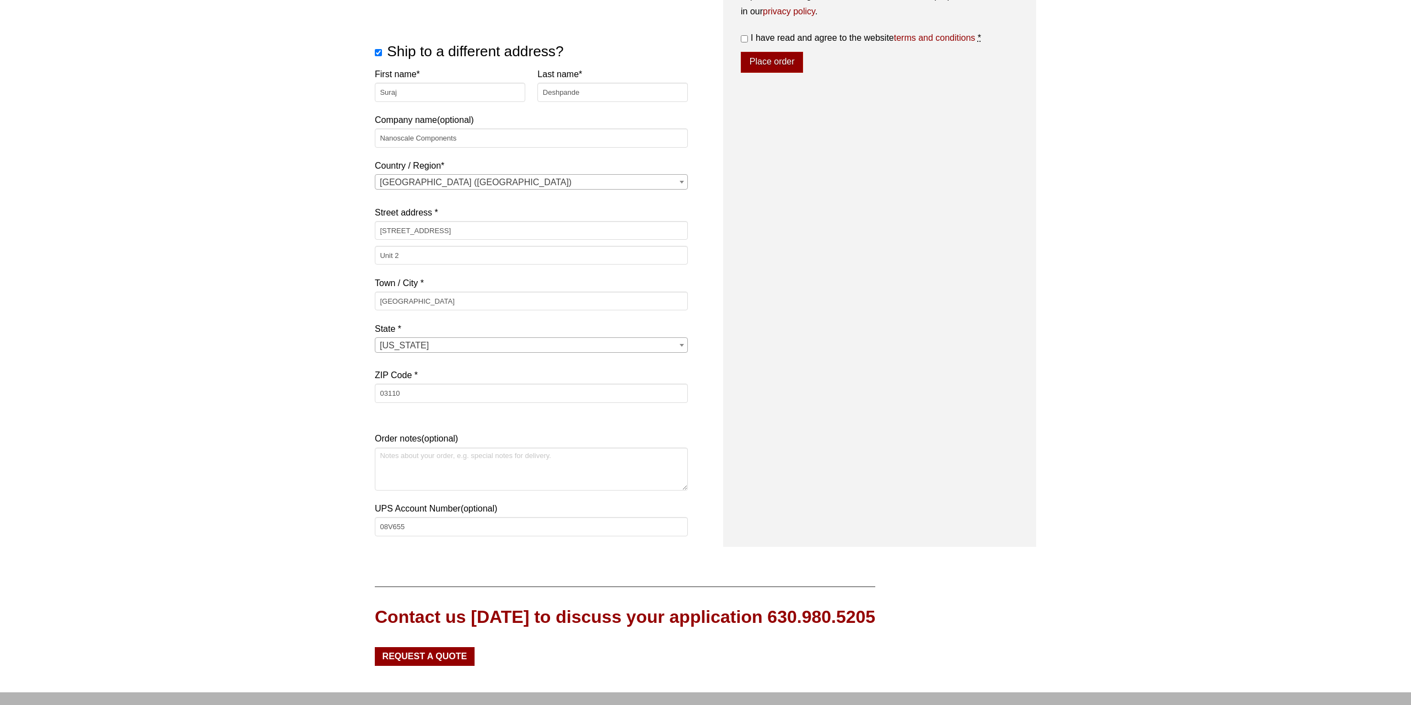
scroll to position [458, 0]
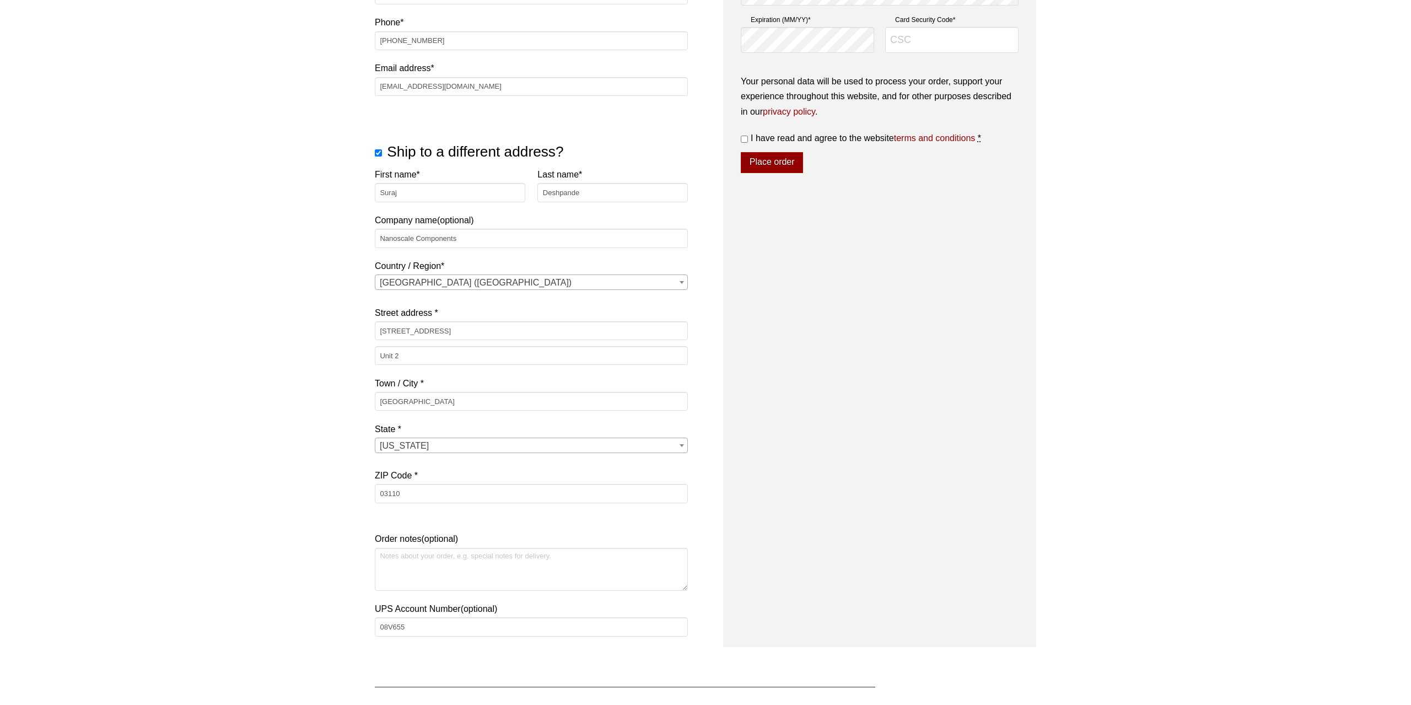
click at [749, 136] on label "I have read and agree to the website terms and conditions *" at bounding box center [880, 138] width 278 height 15
click at [748, 136] on input "I have read and agree to the website terms and conditions *" at bounding box center [744, 139] width 7 height 7
checkbox input "true"
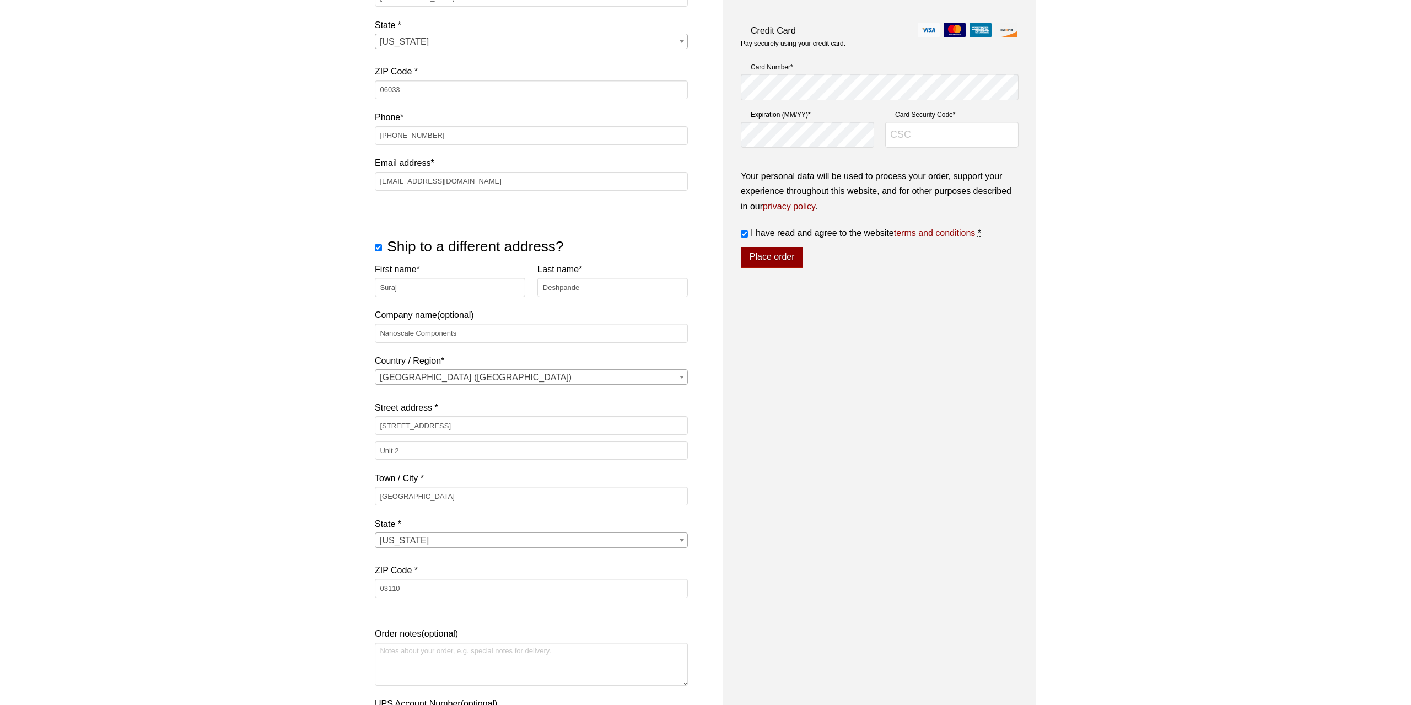
scroll to position [344, 0]
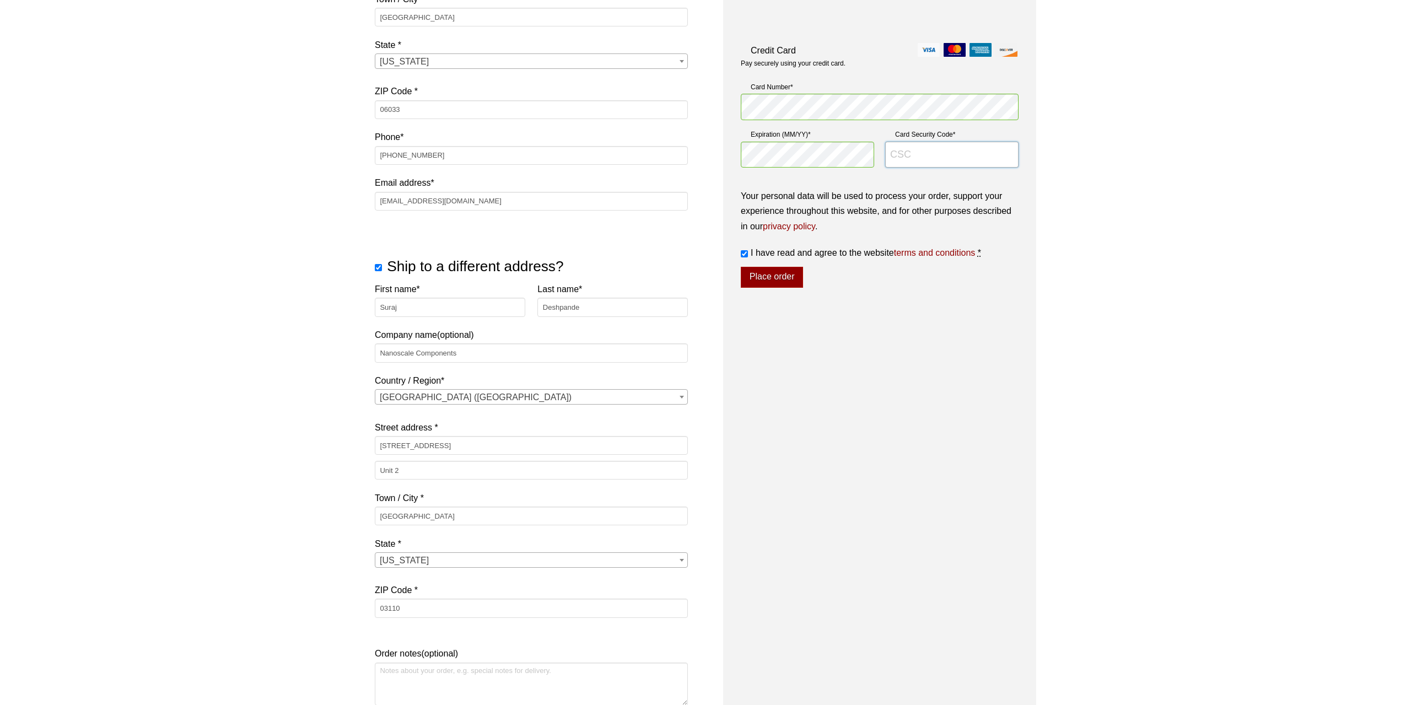
click at [909, 156] on input "Card Security Code *" at bounding box center [951, 155] width 133 height 26
type input "4346"
click at [781, 281] on button "Place order" at bounding box center [772, 277] width 62 height 21
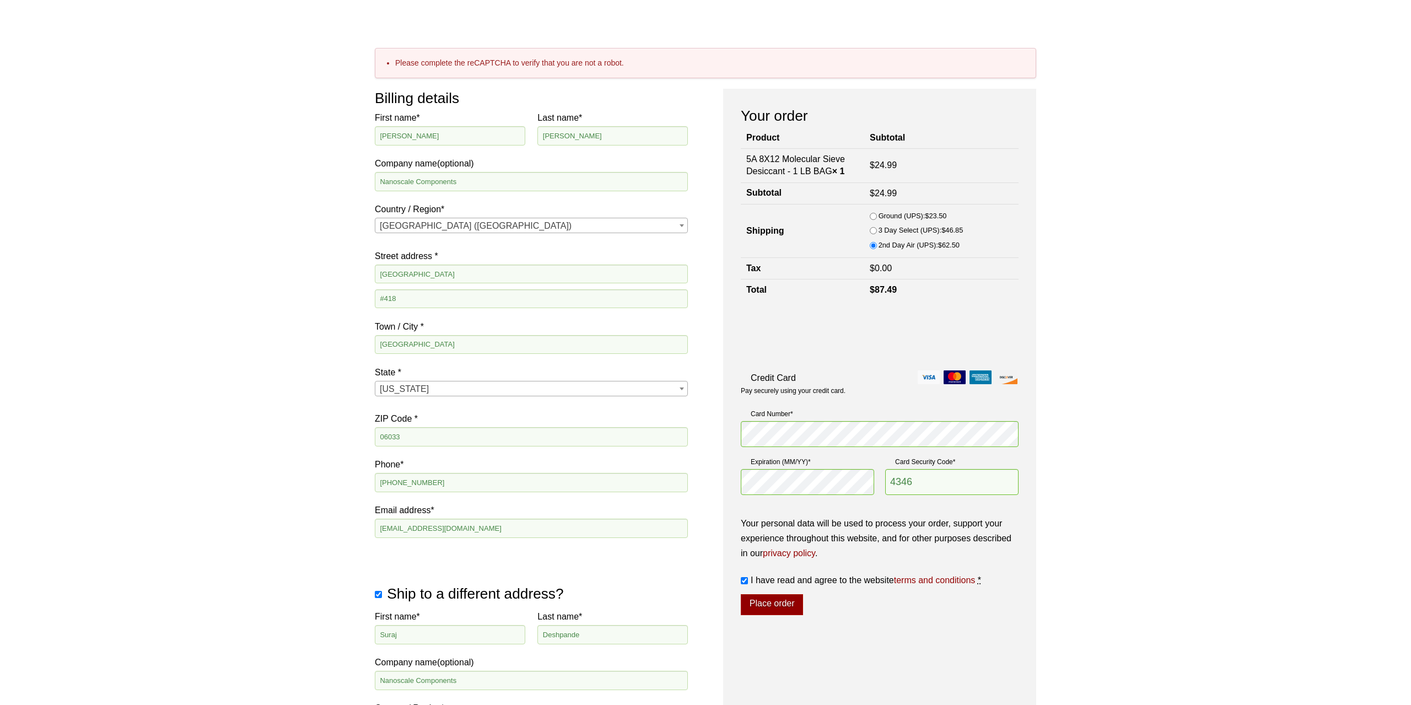
scroll to position [60, 0]
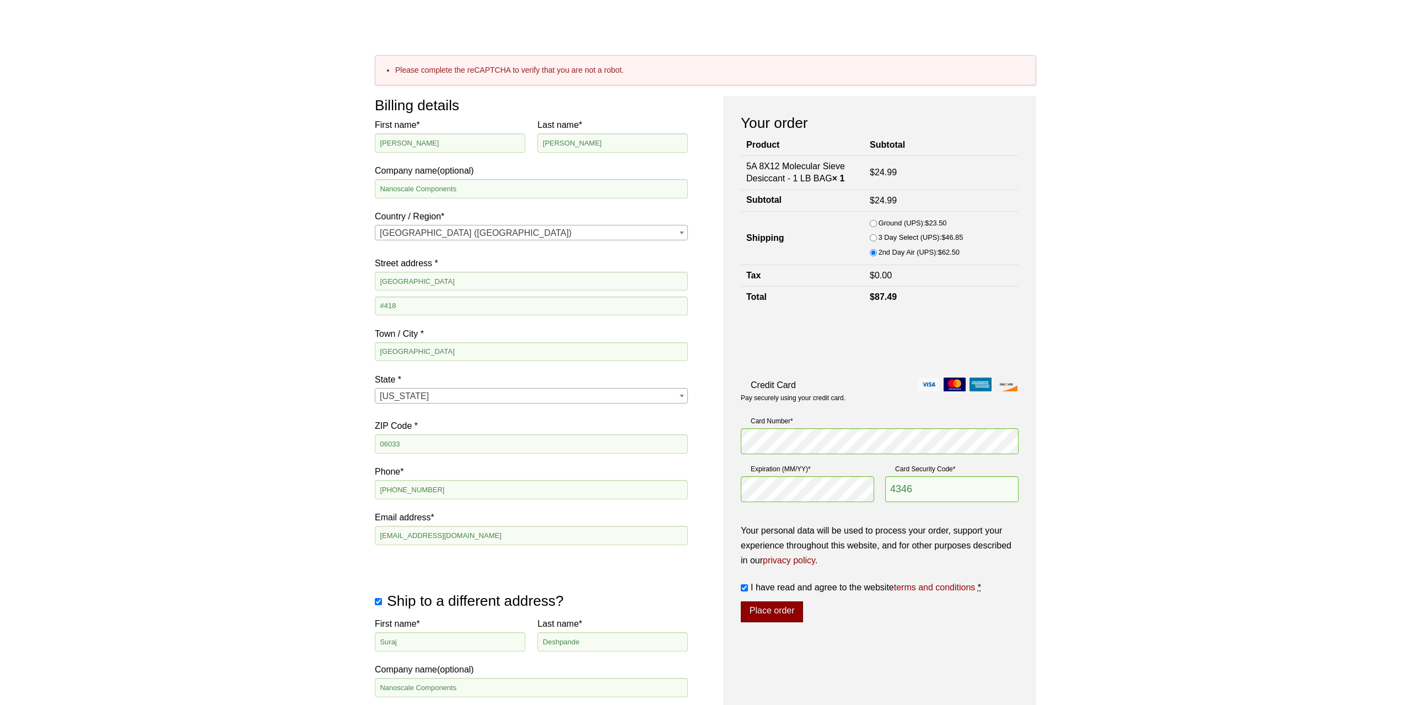
click at [792, 613] on button "Place order" at bounding box center [772, 611] width 62 height 21
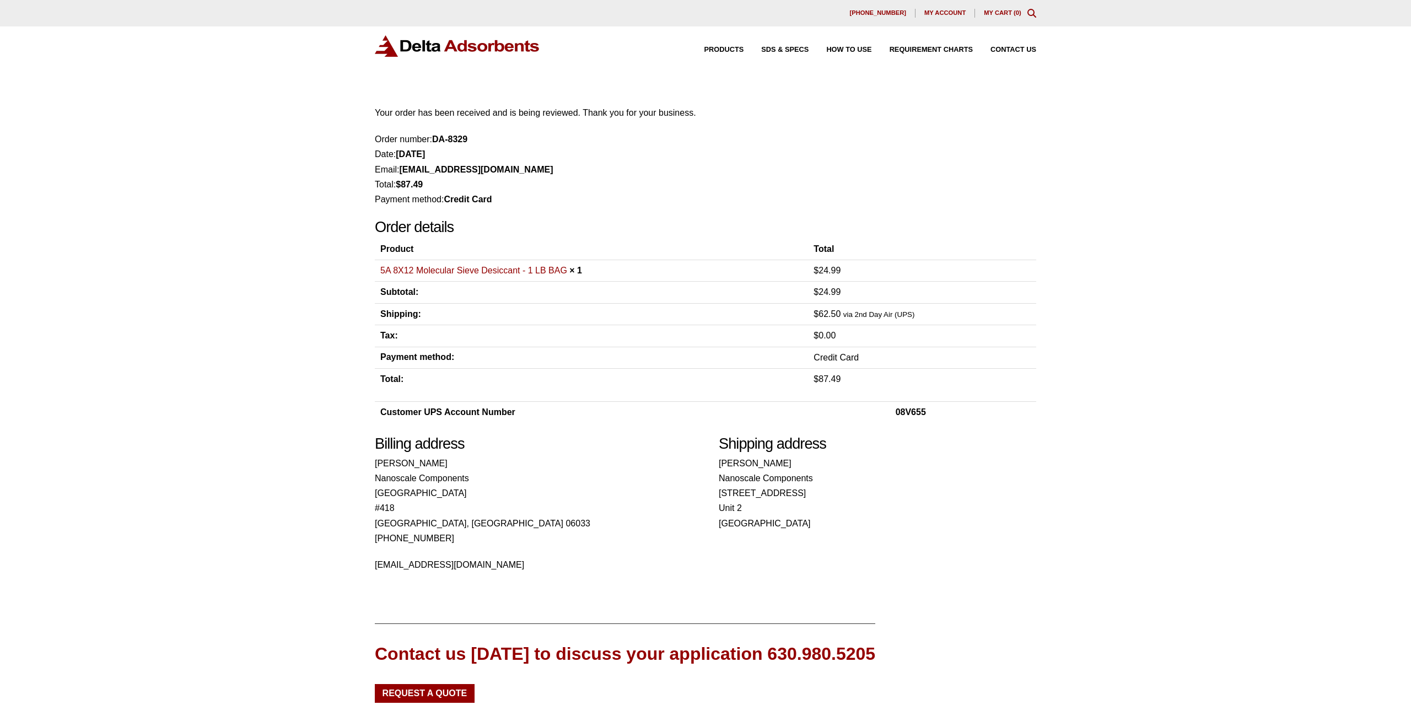
click at [938, 12] on span "My account" at bounding box center [944, 13] width 41 height 6
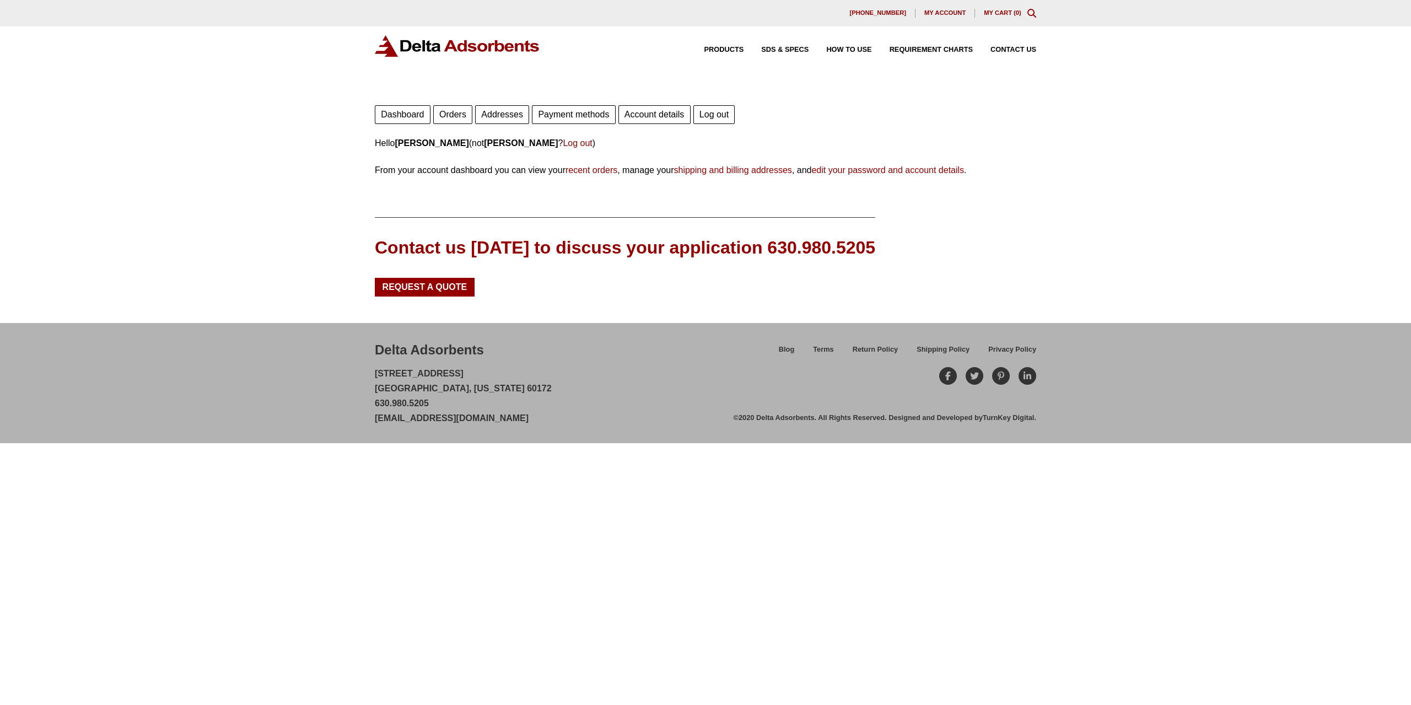
click at [439, 115] on link "Orders" at bounding box center [452, 114] width 39 height 19
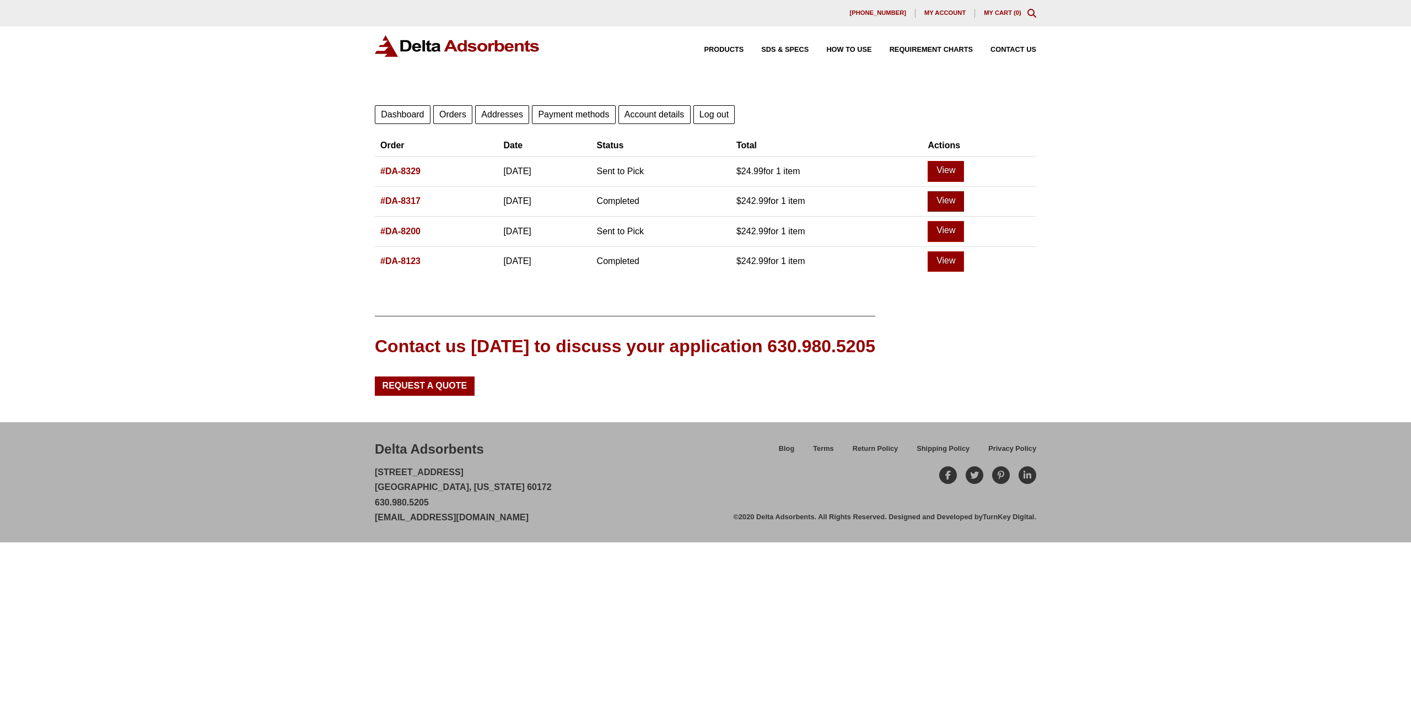
click at [964, 197] on link "View" at bounding box center [945, 201] width 36 height 21
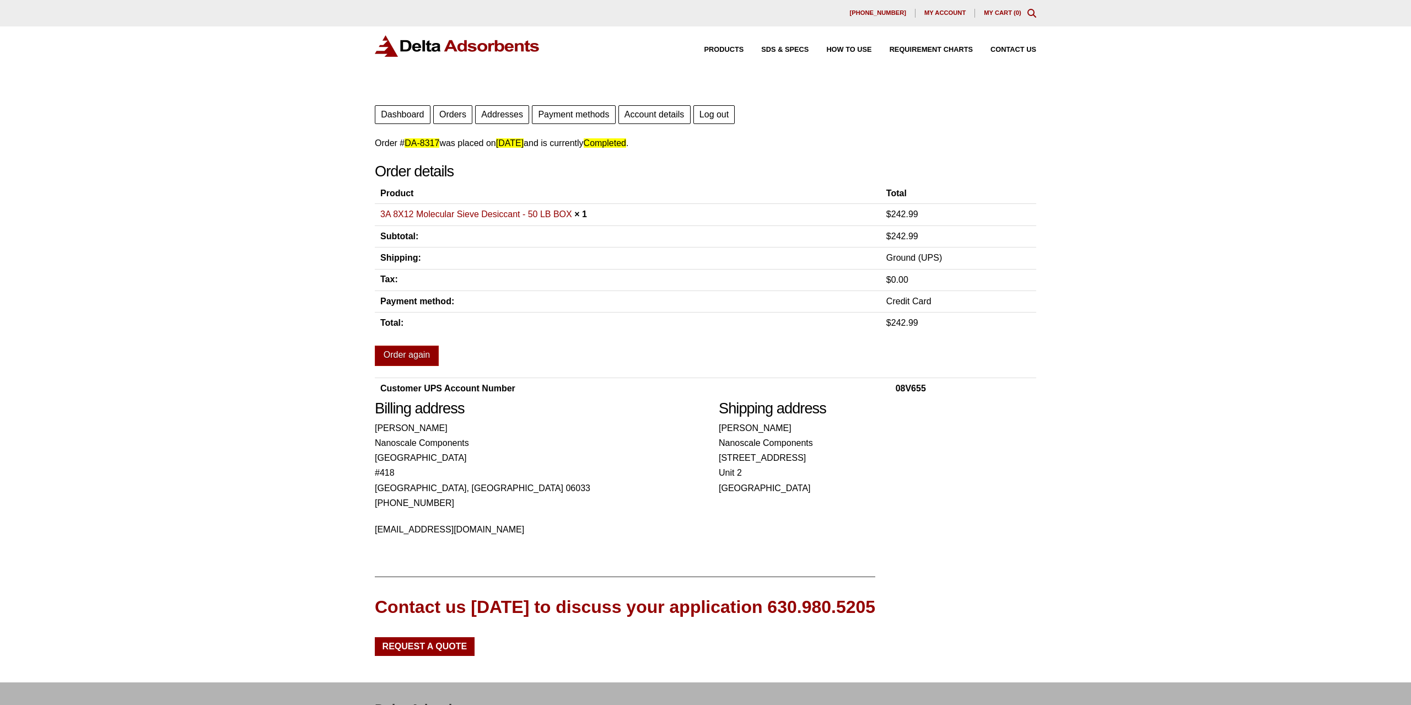
drag, startPoint x: 568, startPoint y: 150, endPoint x: 956, endPoint y: 401, distance: 461.6
click at [956, 399] on div "Order # DA-8317 was placed on [DATE] and is currently Completed . Order details…" at bounding box center [705, 267] width 661 height 263
click at [956, 403] on h2 "Shipping address" at bounding box center [877, 408] width 317 height 18
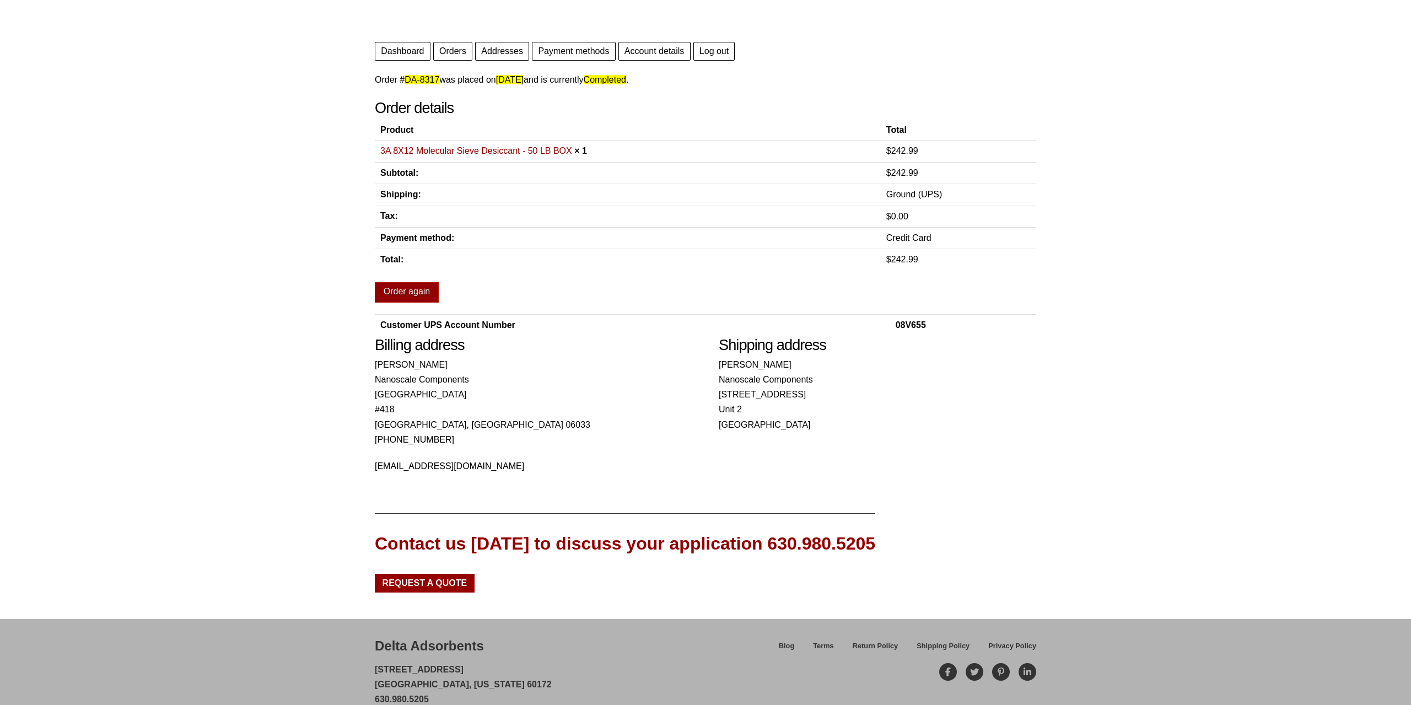
scroll to position [84, 0]
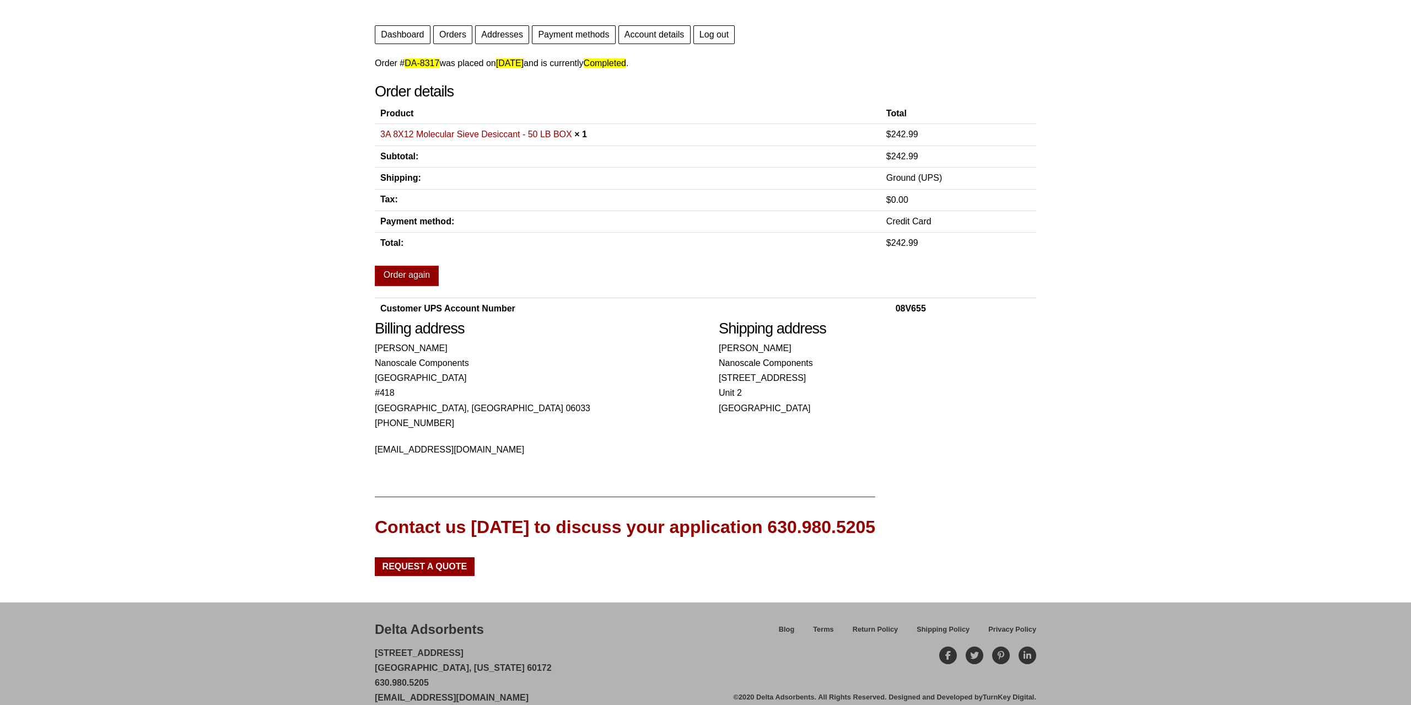
drag, startPoint x: 950, startPoint y: 414, endPoint x: 947, endPoint y: 429, distance: 15.2
